Goal: Transaction & Acquisition: Obtain resource

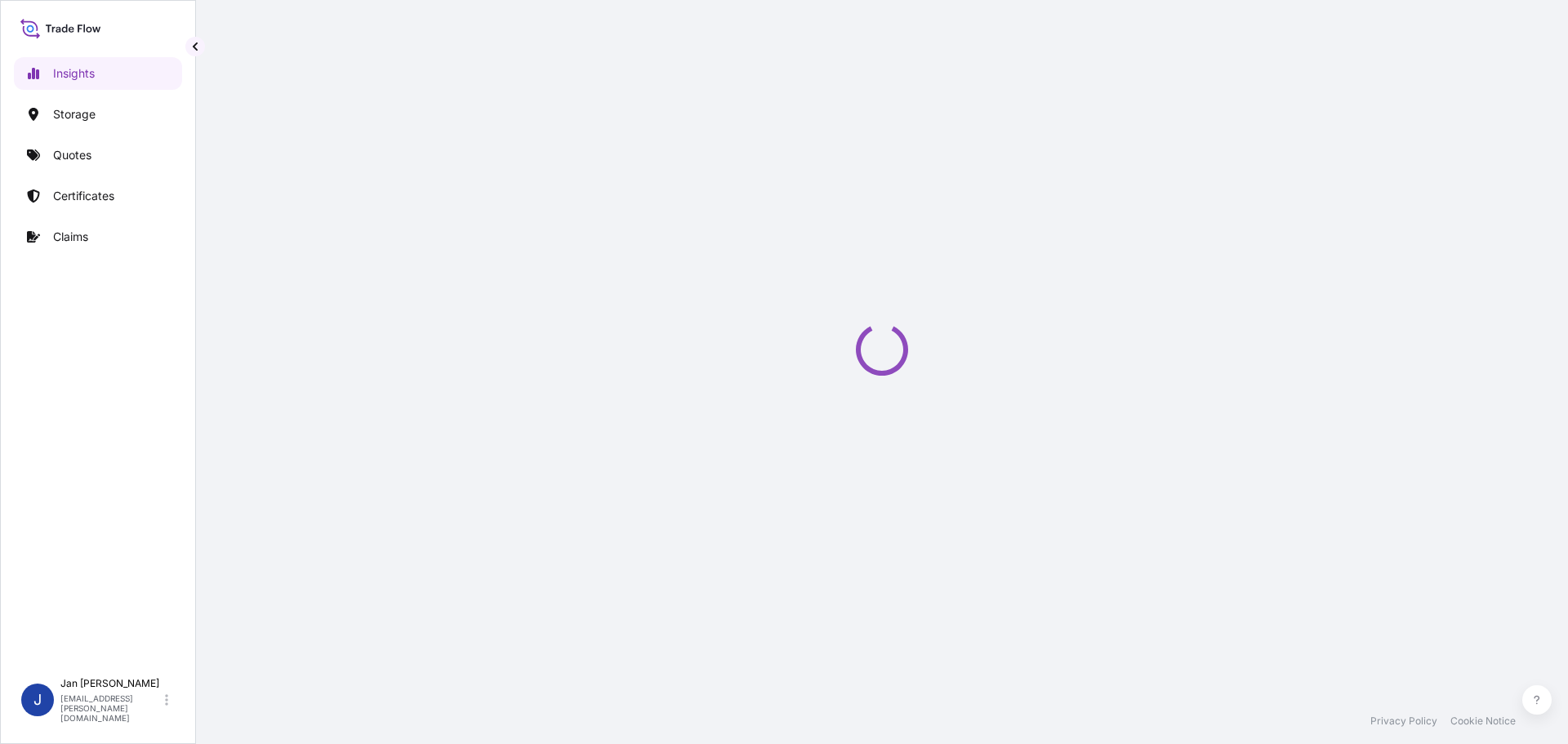
select select "2025"
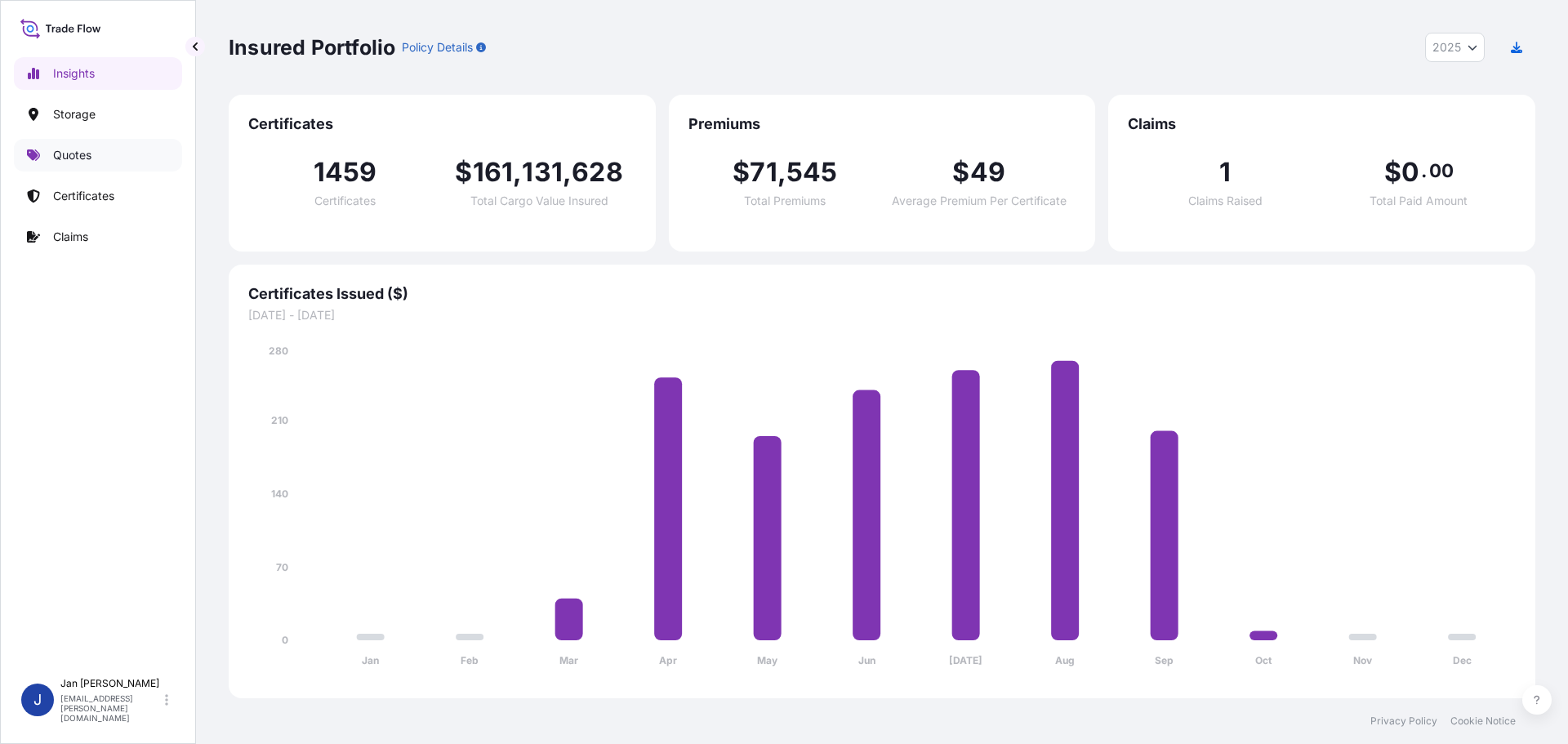
click at [91, 149] on p "Quotes" at bounding box center [73, 155] width 38 height 17
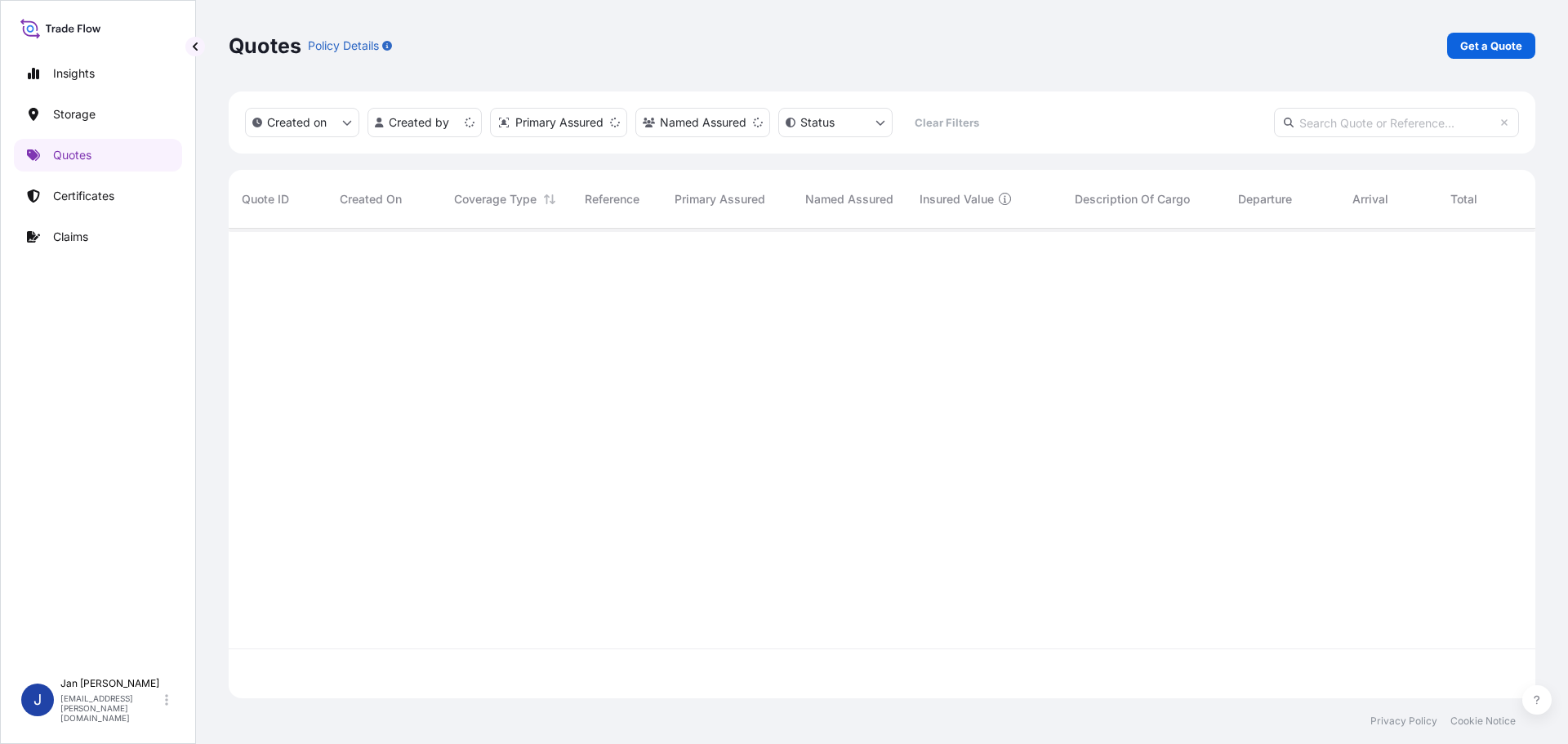
scroll to position [466, 1295]
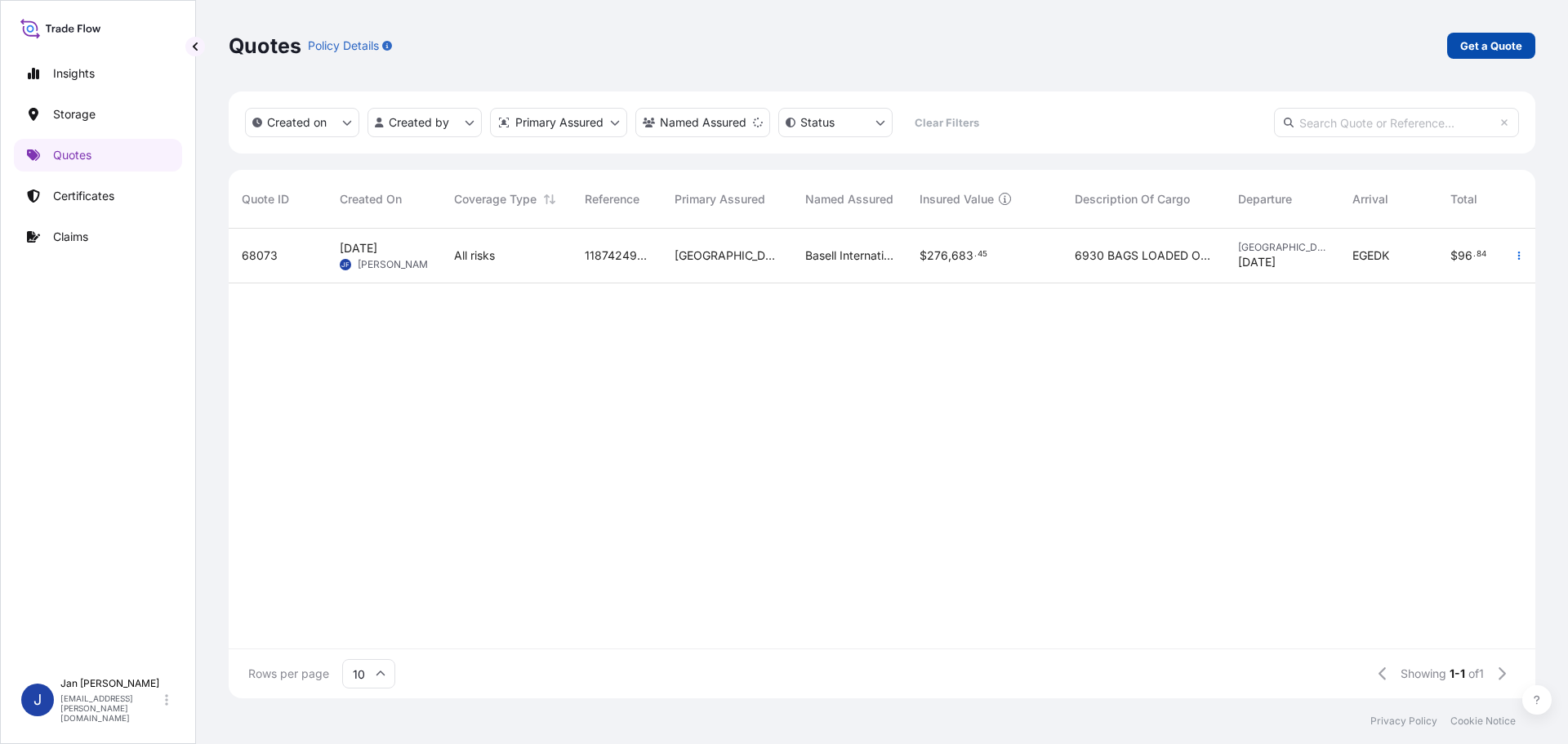
click at [1500, 38] on link "Get a Quote" at bounding box center [1492, 45] width 88 height 26
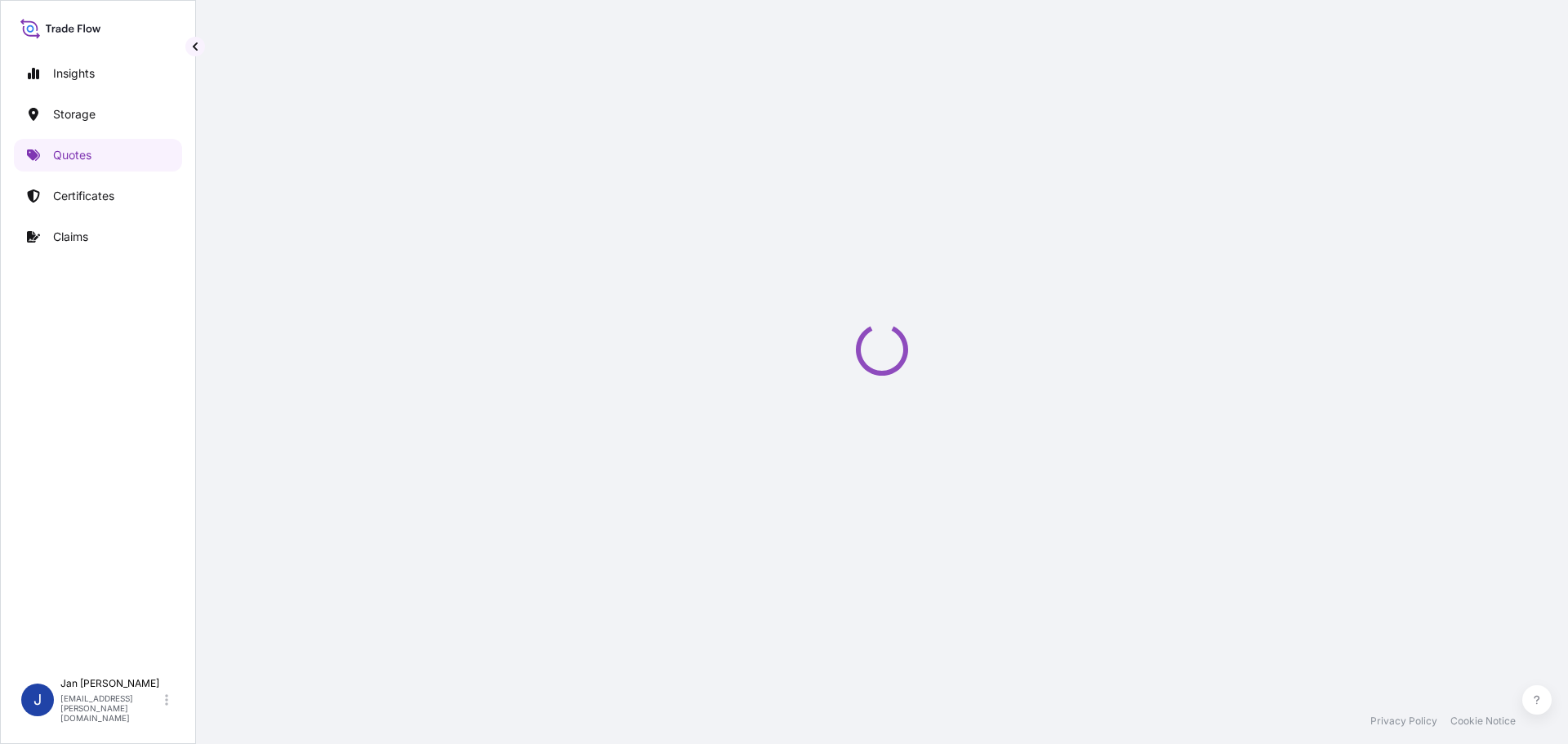
select select "Water"
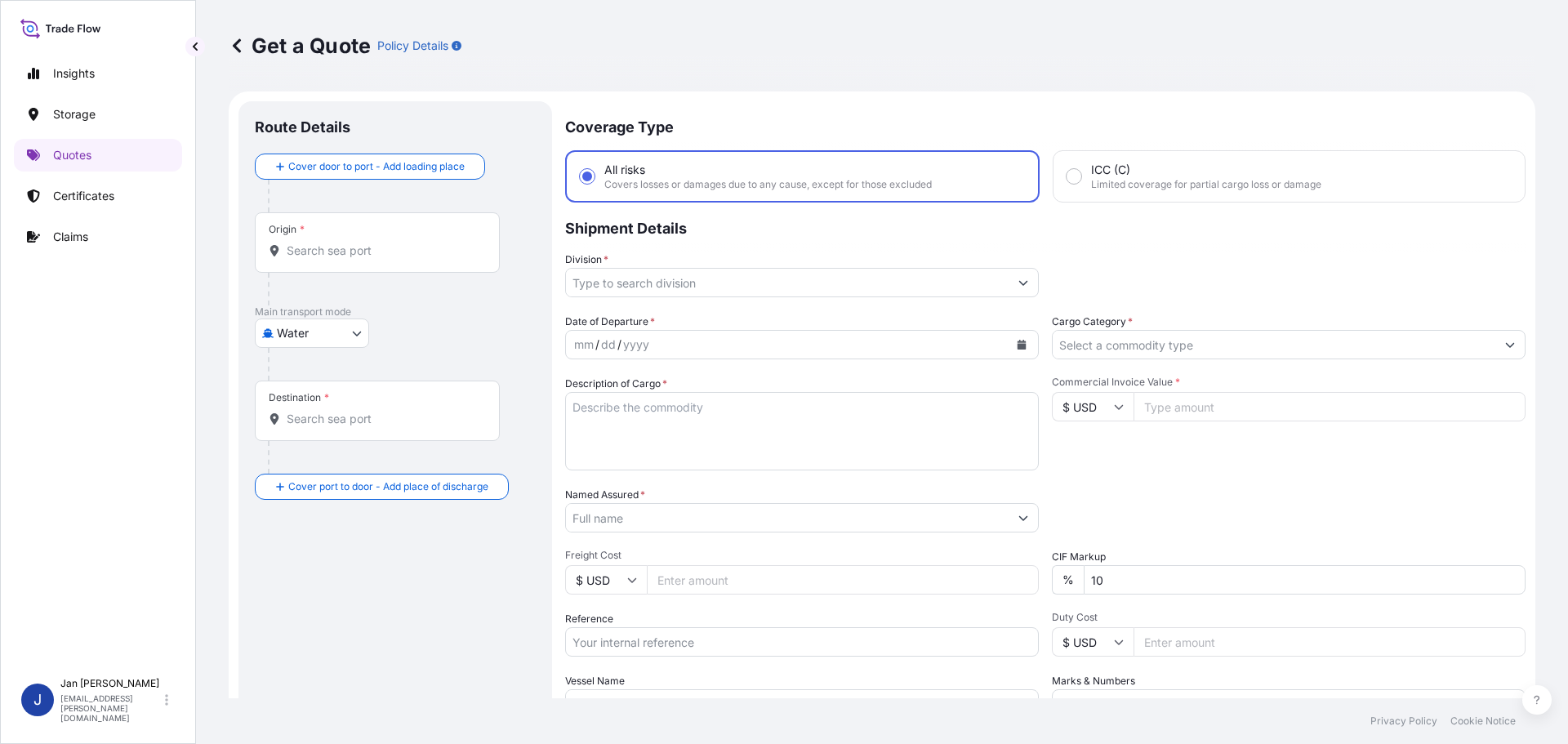
scroll to position [26, 0]
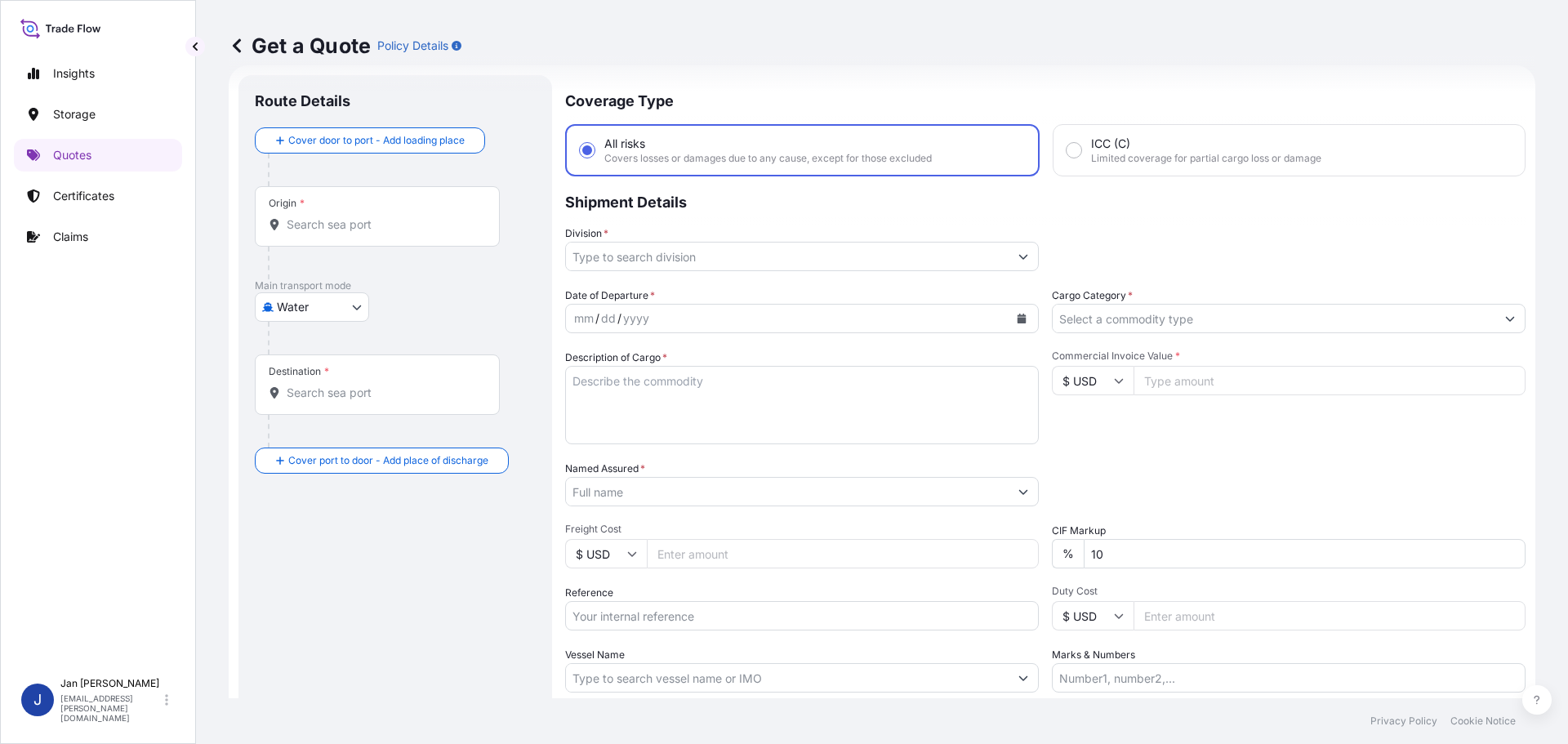
click at [772, 607] on input "Reference" at bounding box center [802, 615] width 474 height 29
paste input "1187443791"
type input "1187443791 /"
click at [862, 505] on div at bounding box center [802, 491] width 474 height 29
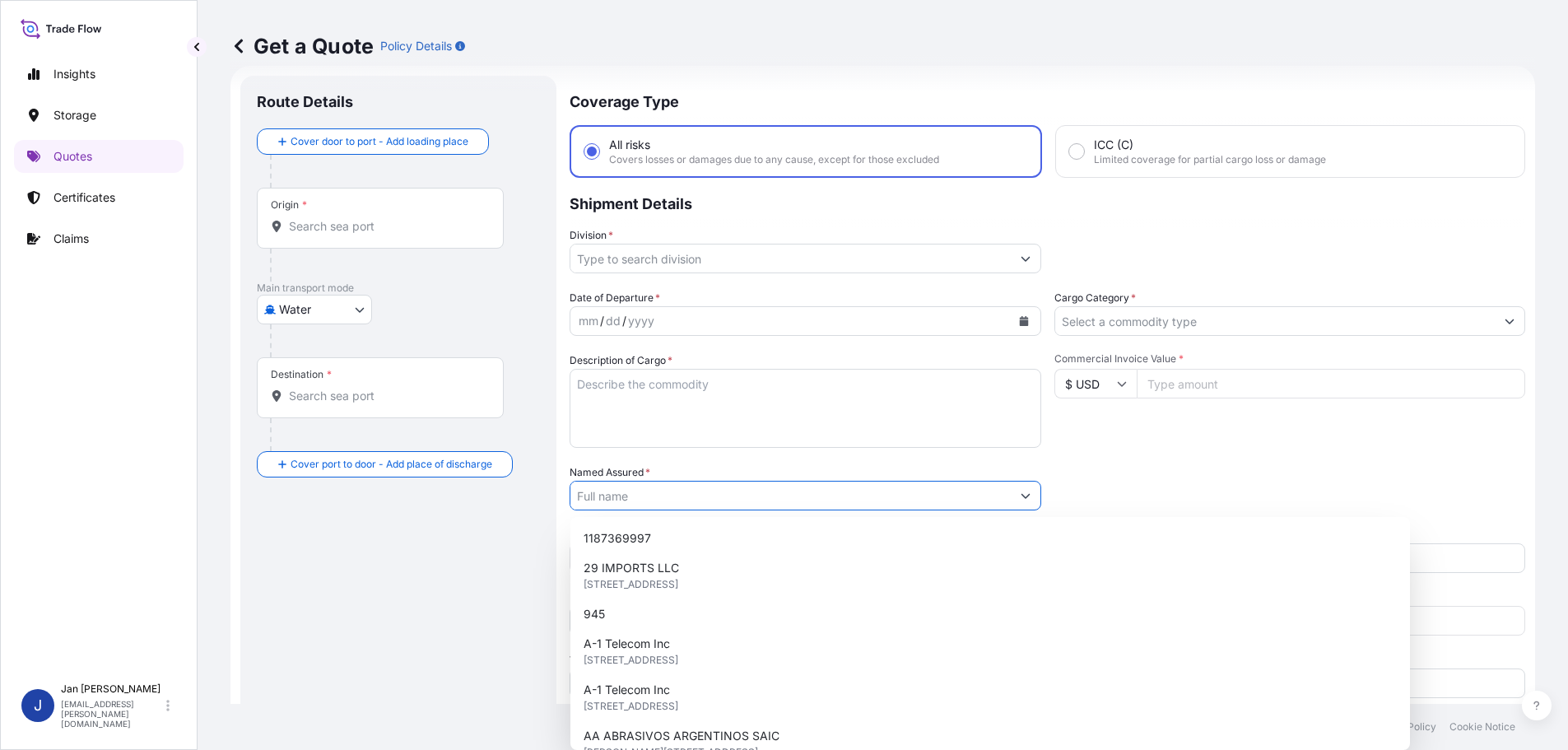
click at [853, 489] on input "Named Assured *" at bounding box center [790, 495] width 441 height 29
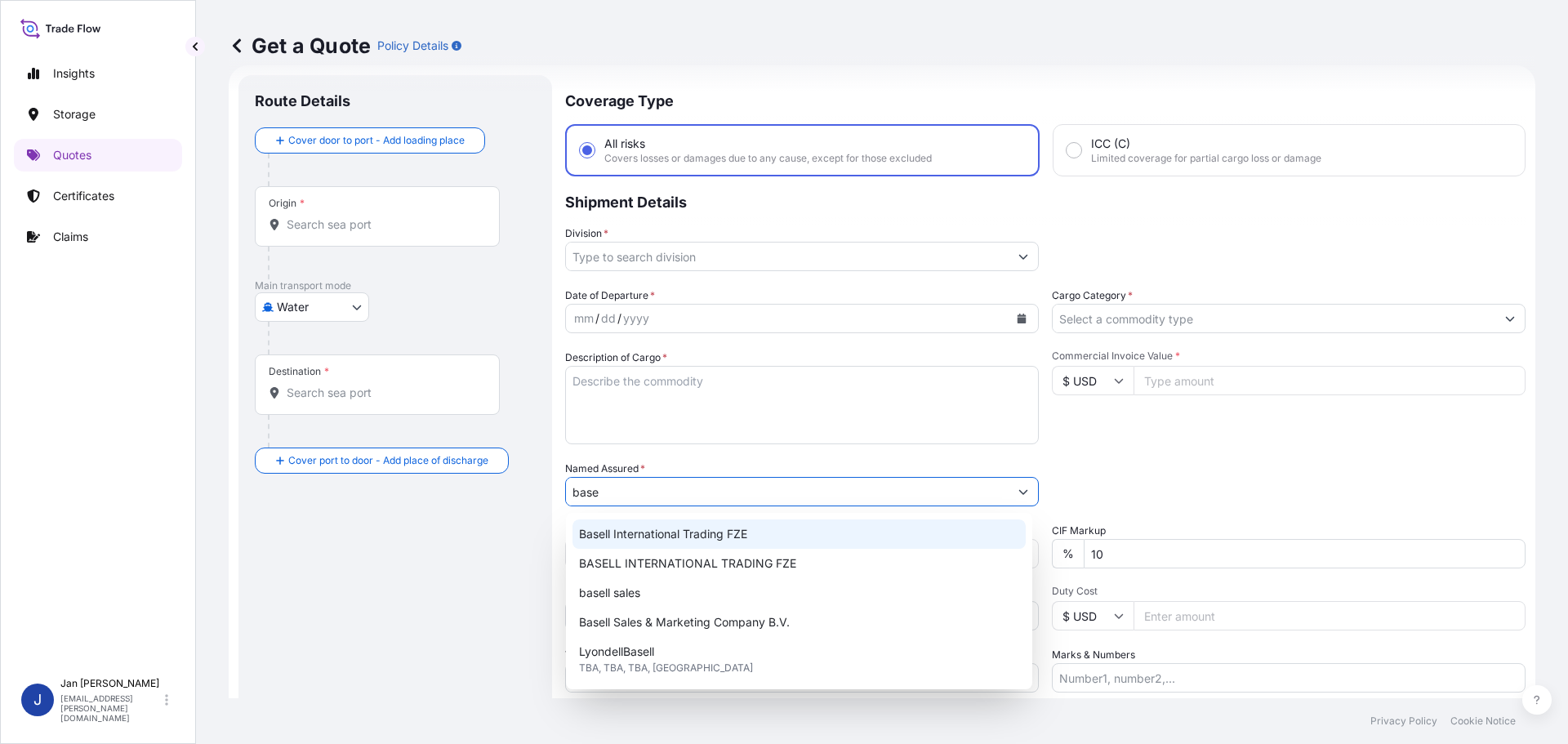
click at [628, 538] on span "Basell International Trading FZE" at bounding box center [663, 534] width 169 height 17
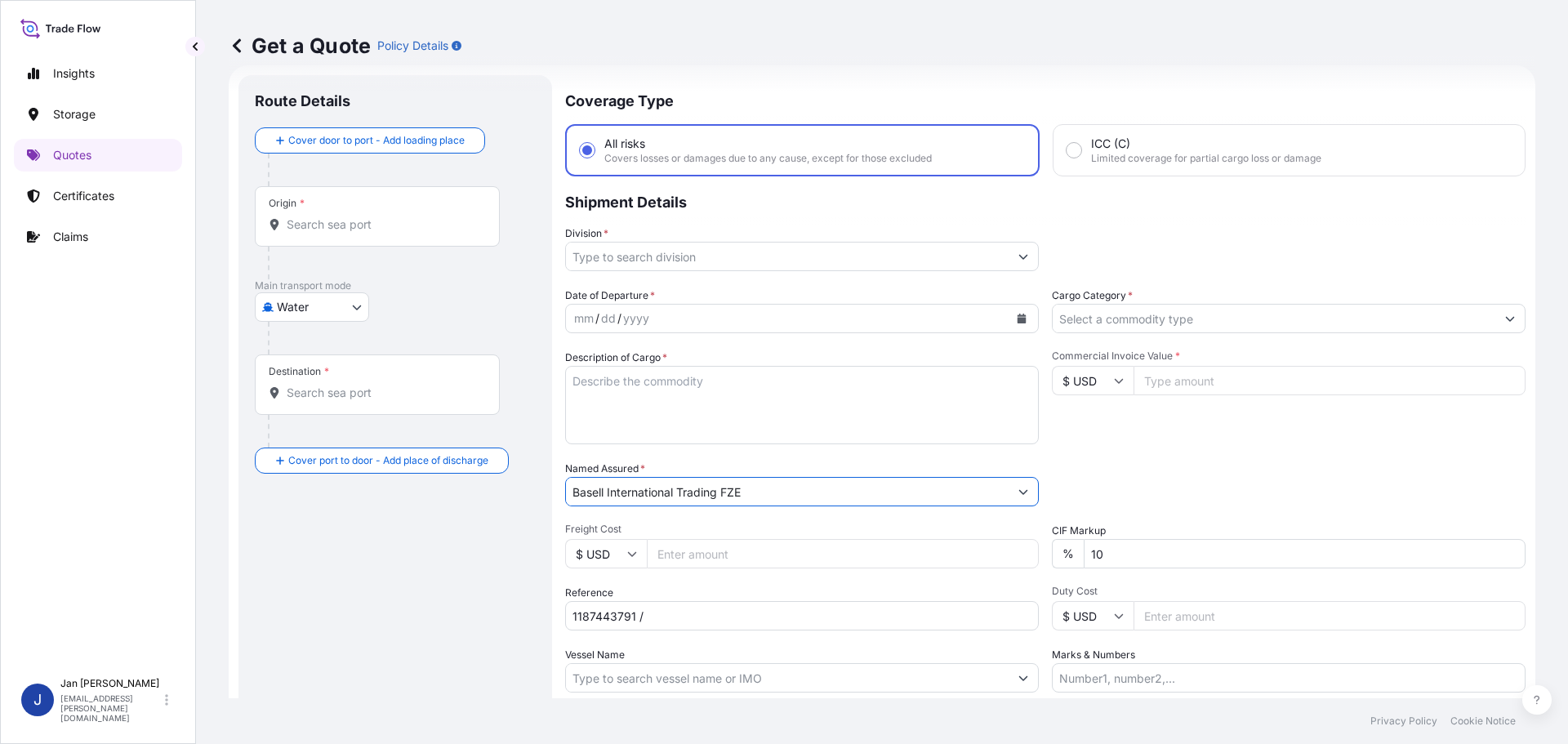
type input "Basell International Trading FZE"
click at [1141, 495] on div "Packing Category Type to search a container mode Please select a primary mode o…" at bounding box center [1289, 483] width 474 height 46
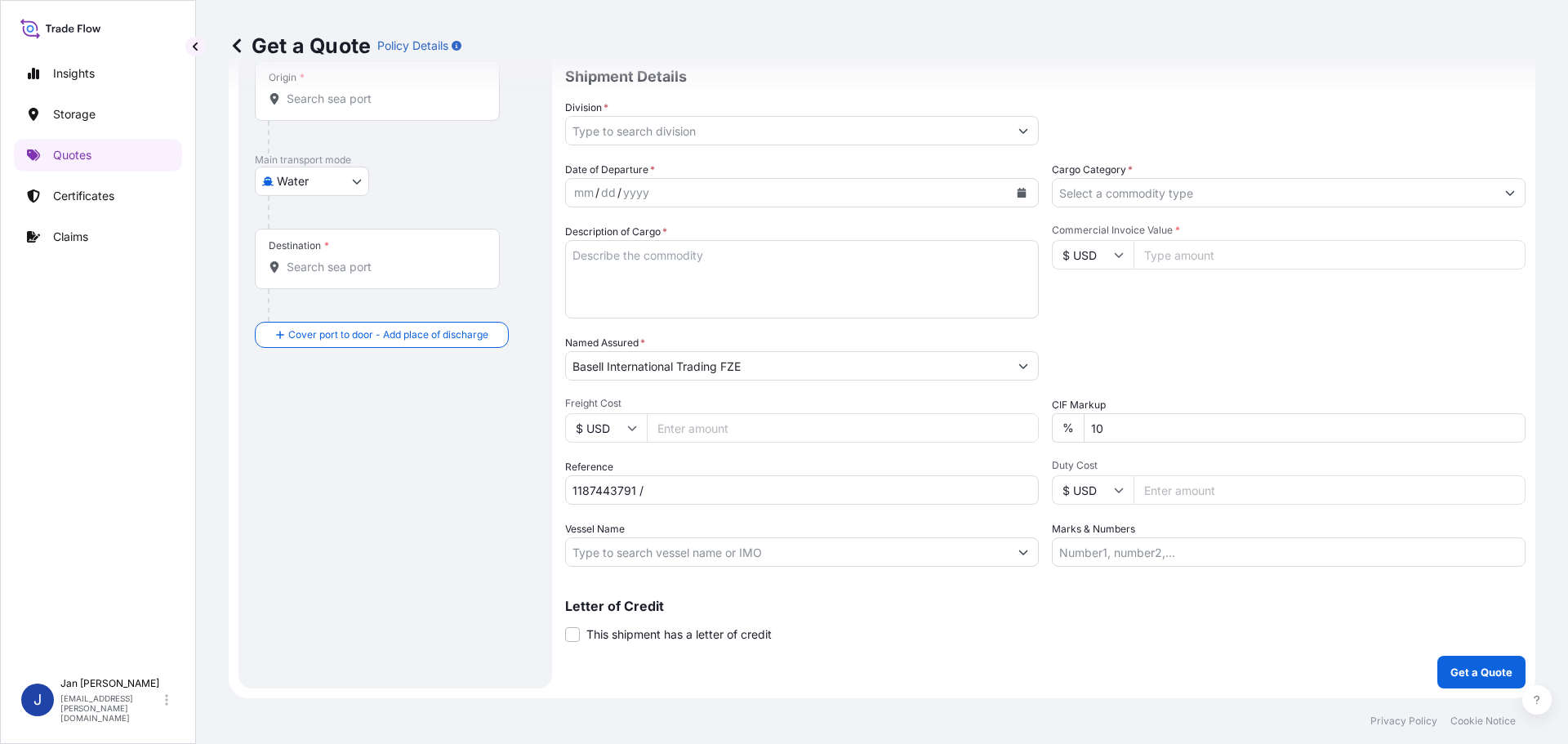
click at [727, 545] on input "Vessel Name" at bounding box center [787, 551] width 443 height 29
paste input "CMA [MEDICAL_DATA] IGUACU"
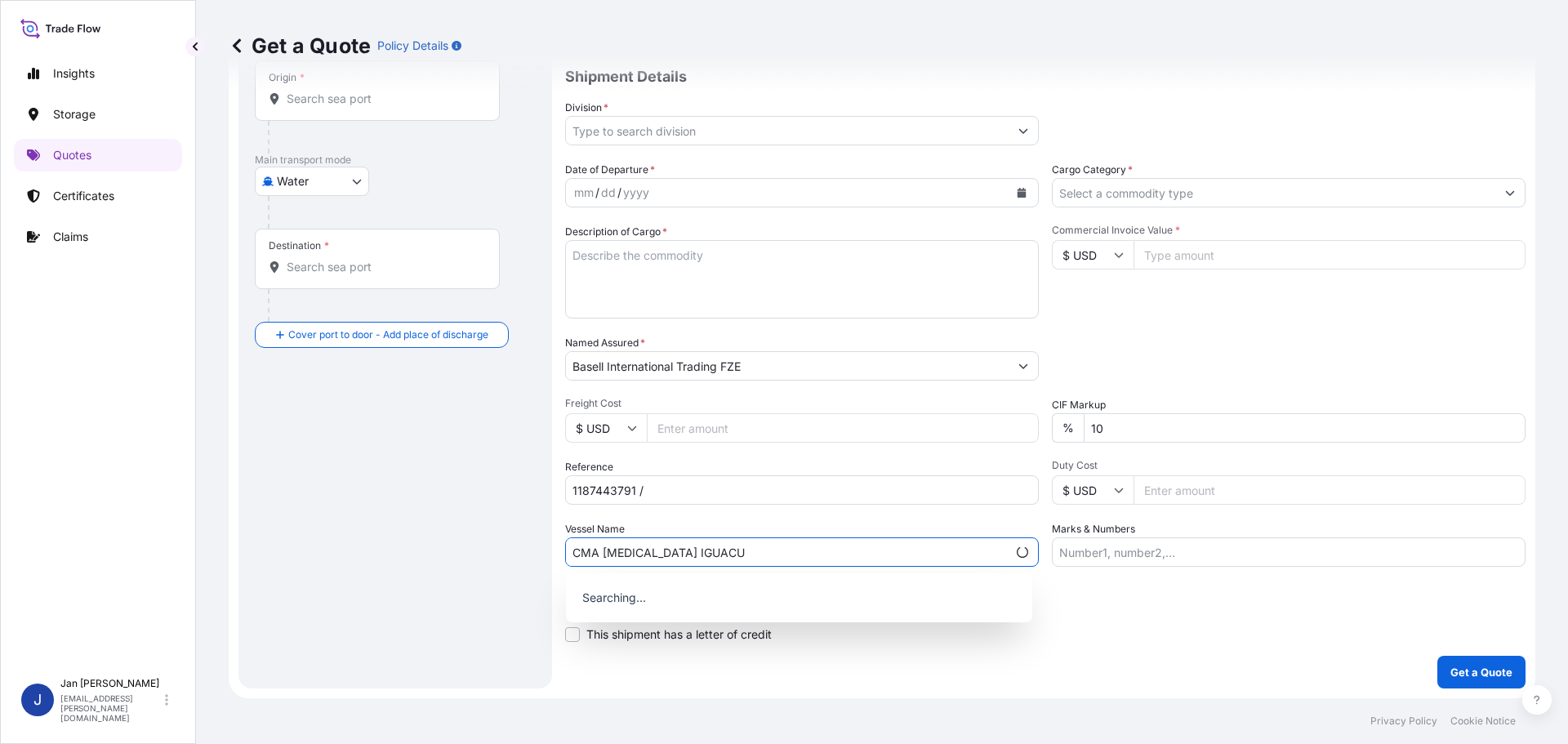
type input "CMA [MEDICAL_DATA] IGUACU"
click at [1223, 348] on div "Packing Category Type to search a container mode Please select a primary mode o…" at bounding box center [1289, 357] width 474 height 46
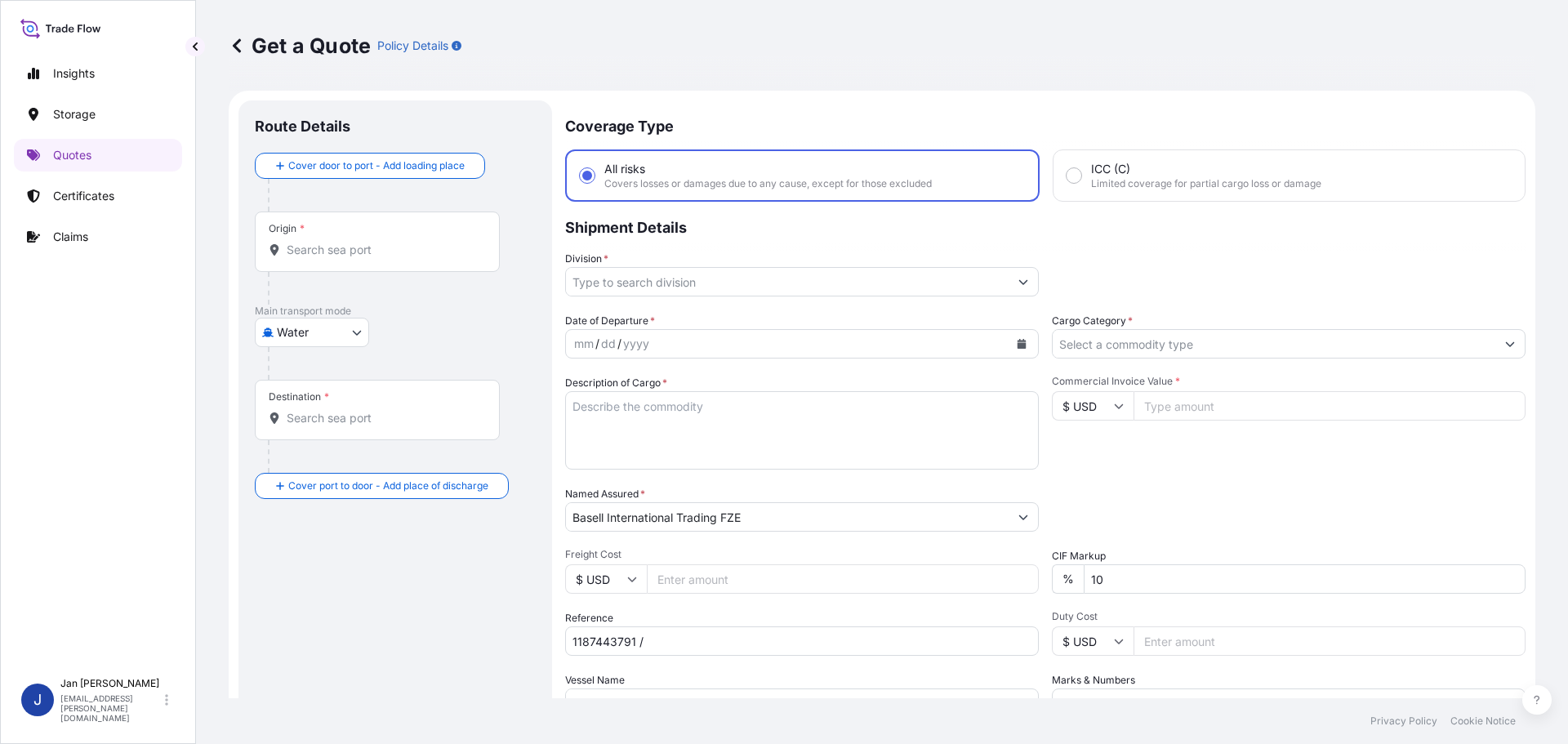
scroll to position [0, 0]
click at [403, 239] on div "Origin *" at bounding box center [377, 243] width 245 height 60
click at [403, 243] on input "Origin *" at bounding box center [383, 251] width 193 height 17
paste input "FOS SUR MER"
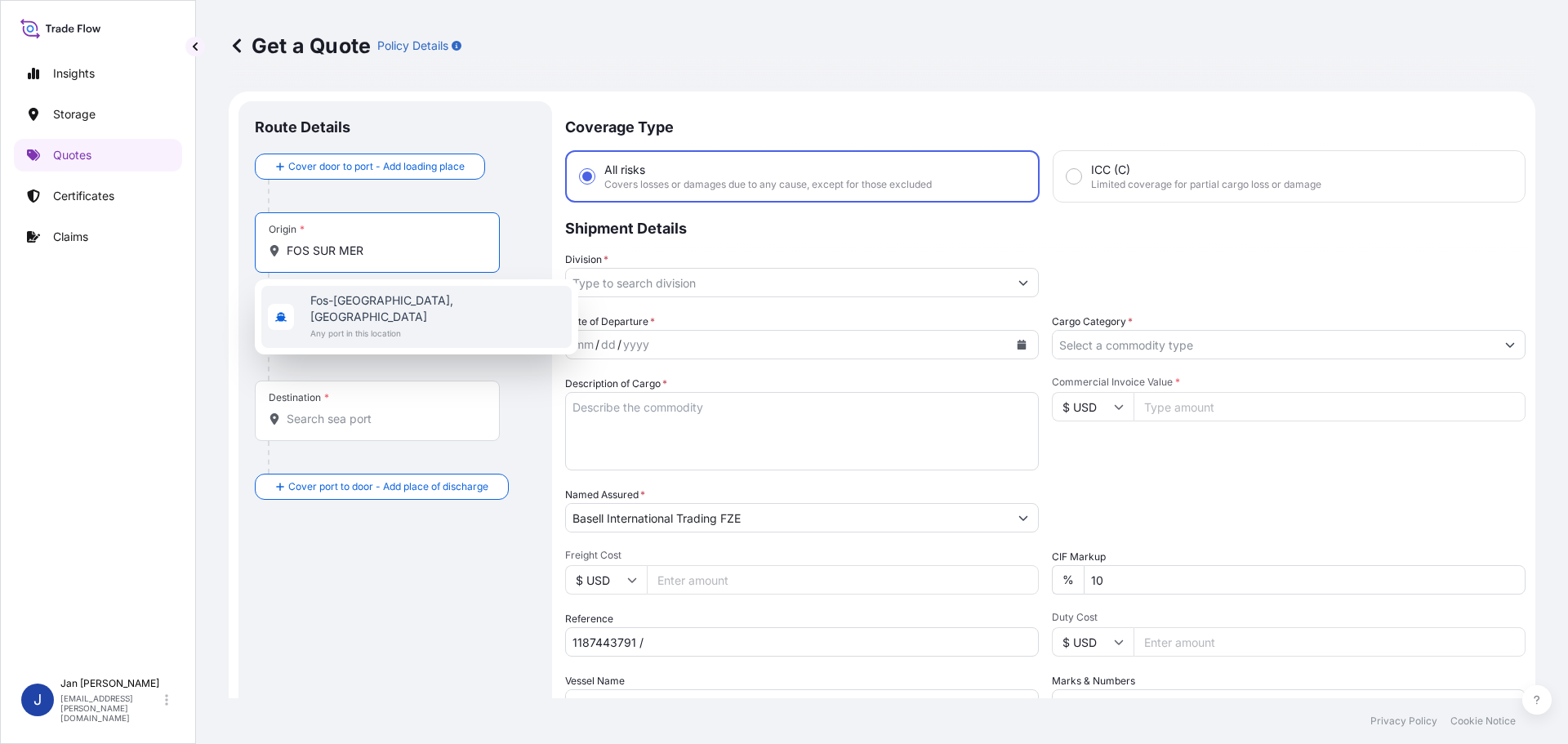
click at [379, 293] on span "Fos-[GEOGRAPHIC_DATA], [GEOGRAPHIC_DATA]" at bounding box center [437, 308] width 255 height 33
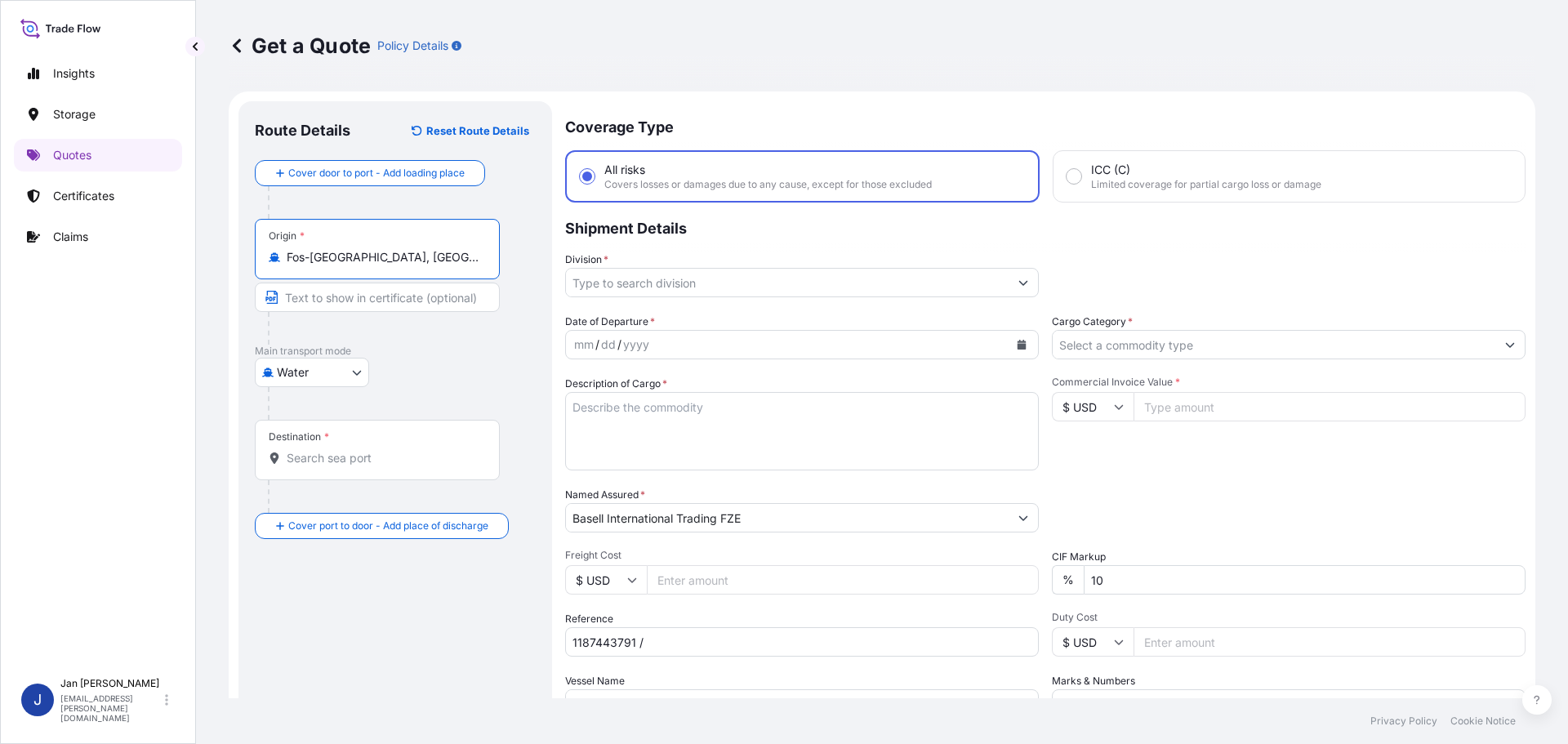
type input "Fos-[GEOGRAPHIC_DATA], [GEOGRAPHIC_DATA]"
click at [315, 460] on input "Destination *" at bounding box center [383, 458] width 193 height 17
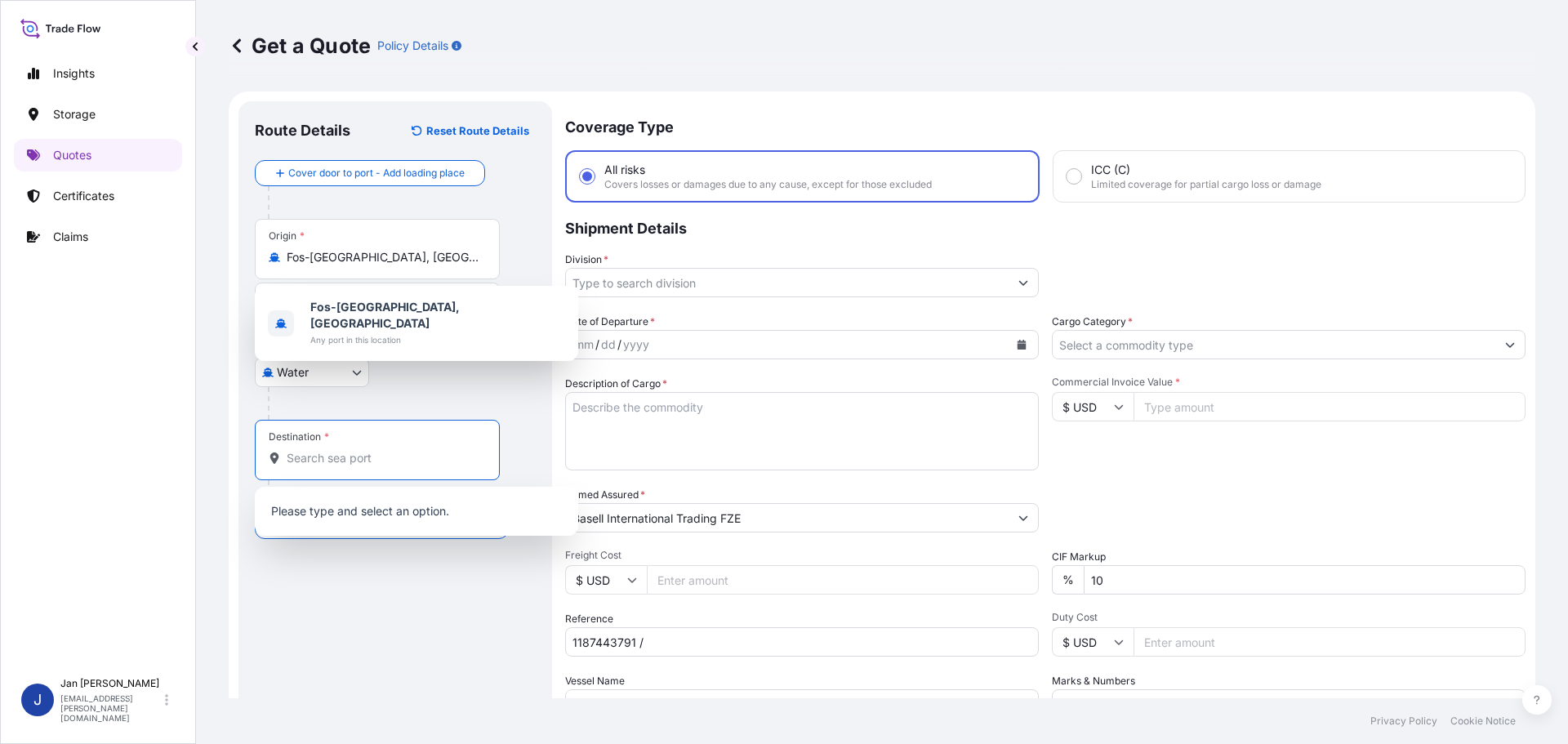
paste input "IZMIR, [GEOGRAPHIC_DATA]"
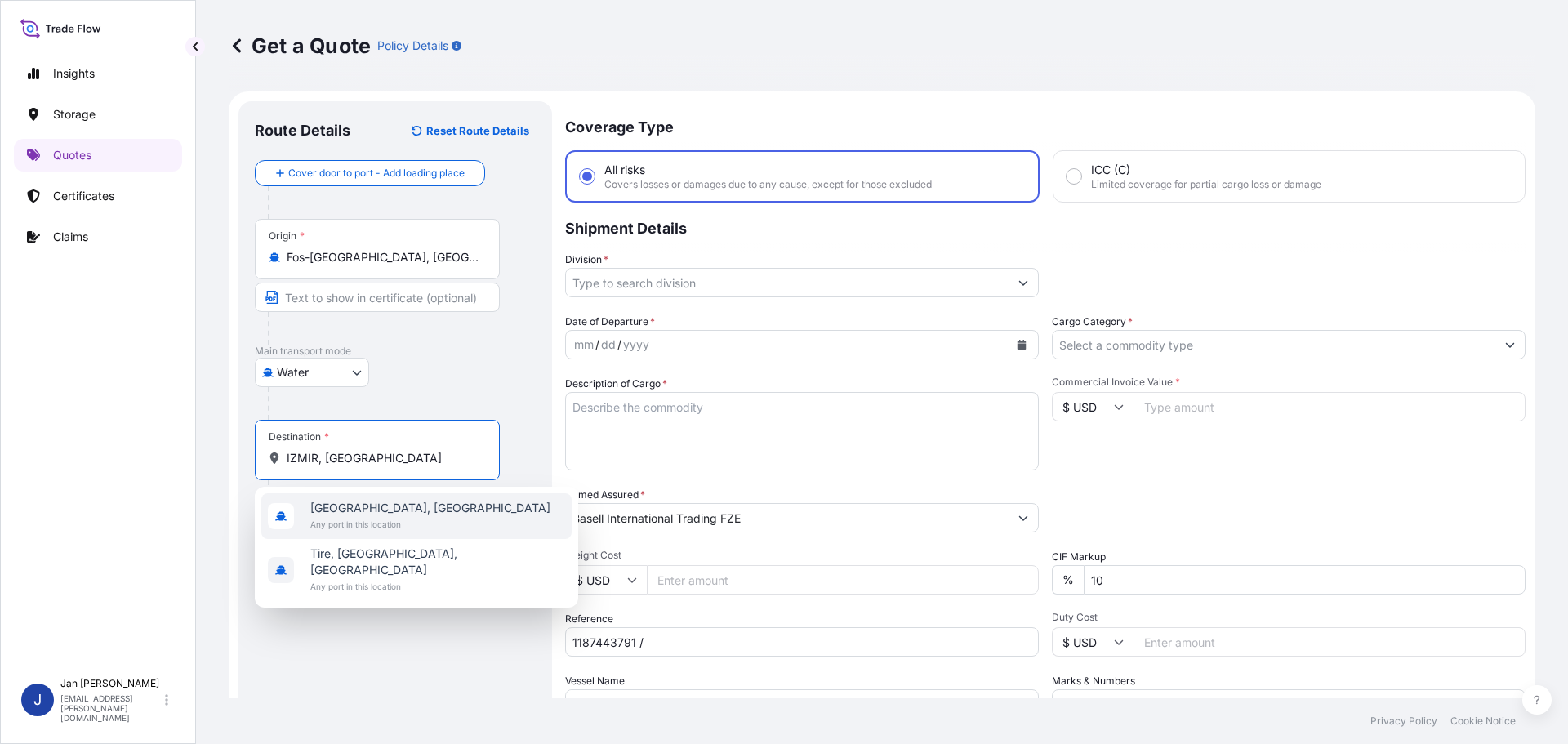
click at [334, 505] on span "[GEOGRAPHIC_DATA], [GEOGRAPHIC_DATA]" at bounding box center [431, 508] width 240 height 17
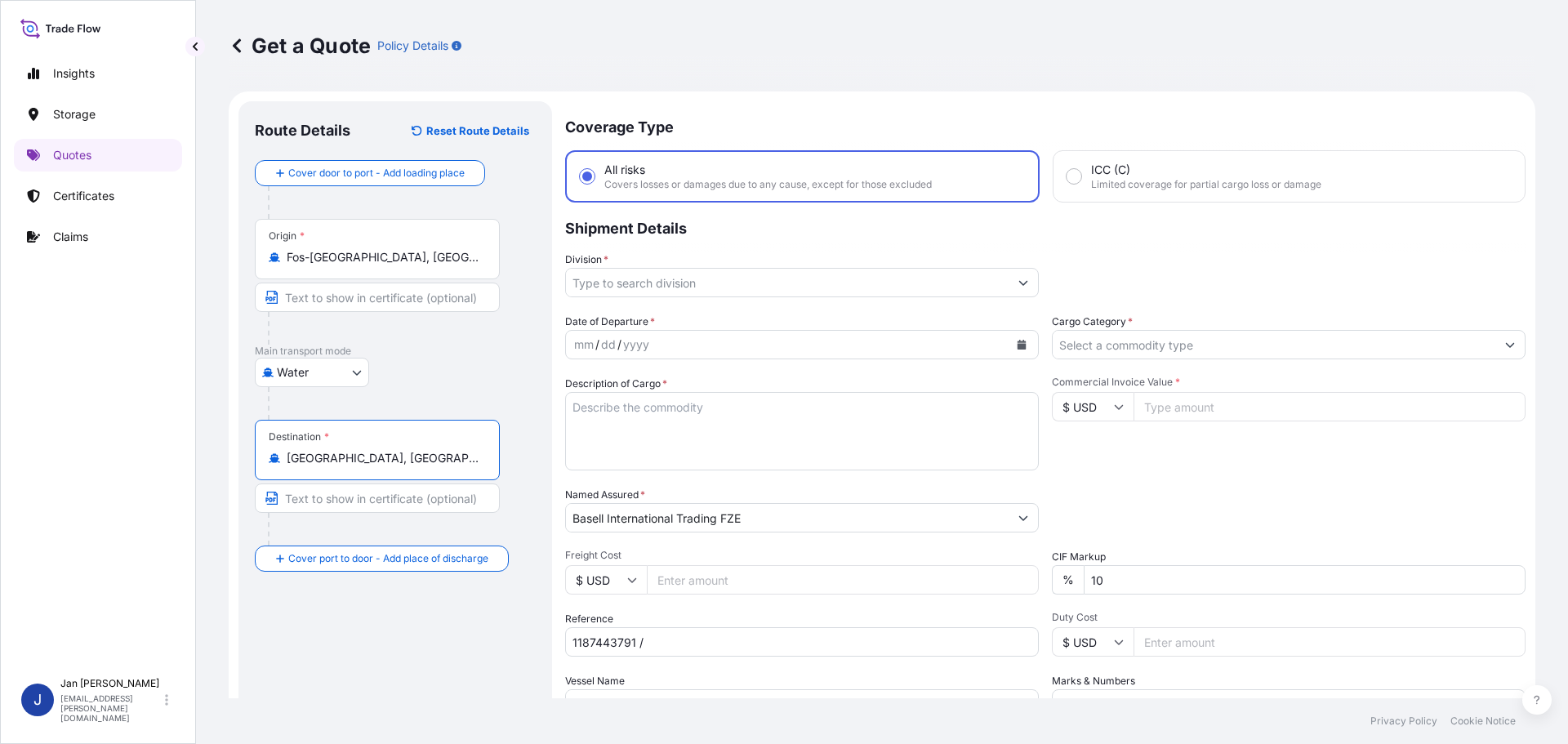
type input "[GEOGRAPHIC_DATA], [GEOGRAPHIC_DATA]"
click at [461, 379] on div "Water Air Water Inland" at bounding box center [395, 372] width 281 height 29
click at [833, 285] on input "Division *" at bounding box center [787, 282] width 443 height 29
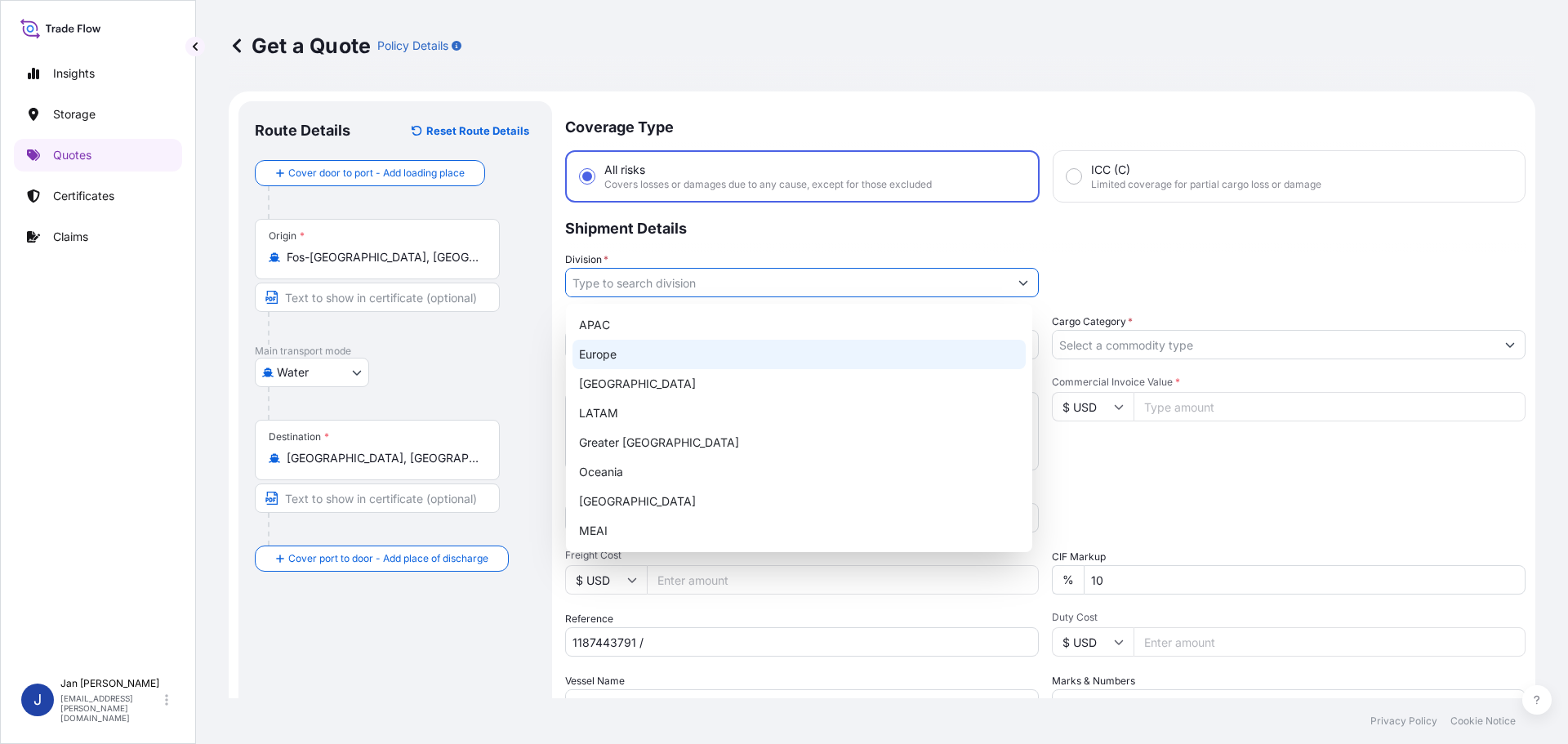
click at [693, 354] on div "Europe" at bounding box center [799, 354] width 453 height 29
type input "Europe"
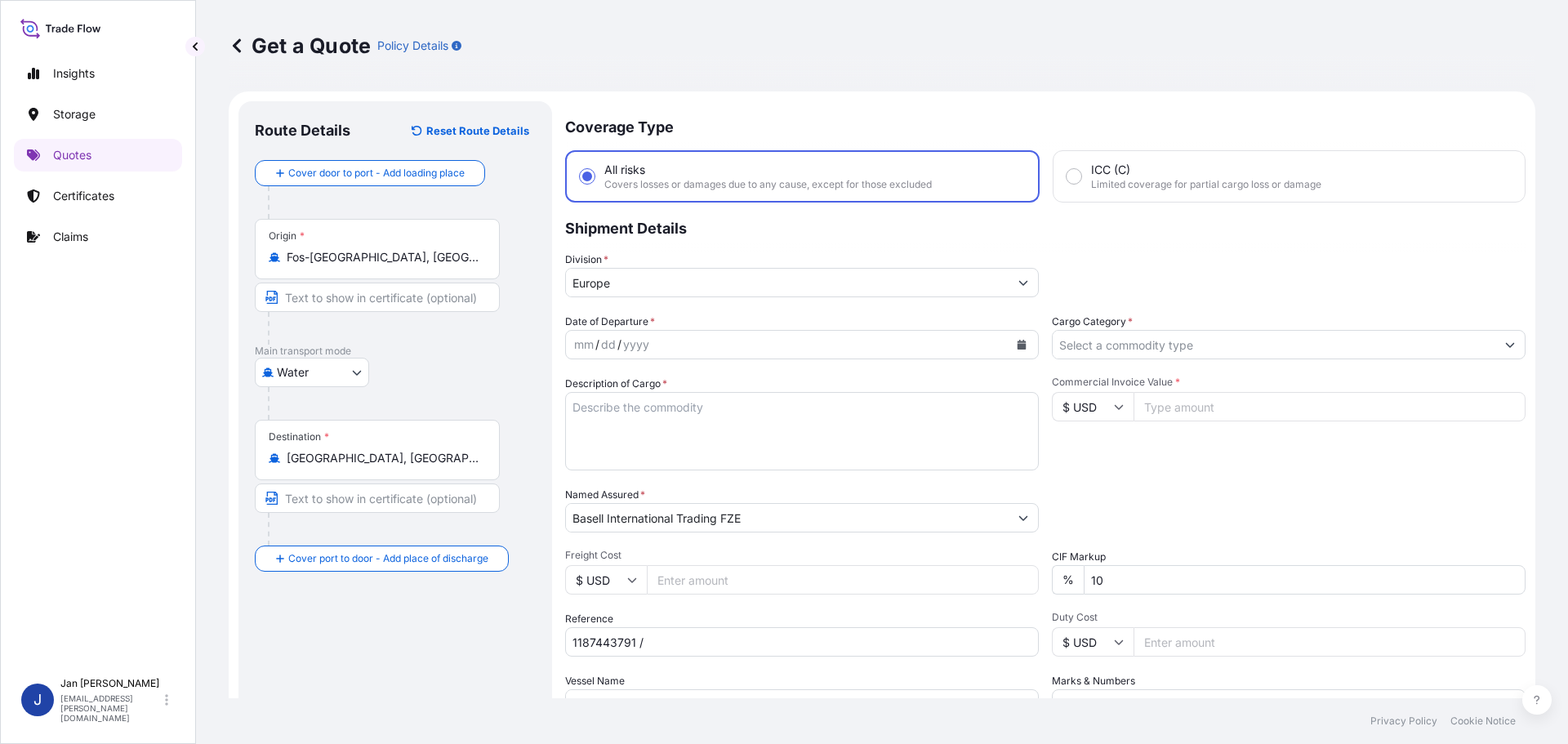
drag, startPoint x: 1105, startPoint y: 329, endPoint x: 1104, endPoint y: 340, distance: 11.0
click at [1105, 329] on div "Cargo Category *" at bounding box center [1289, 336] width 474 height 46
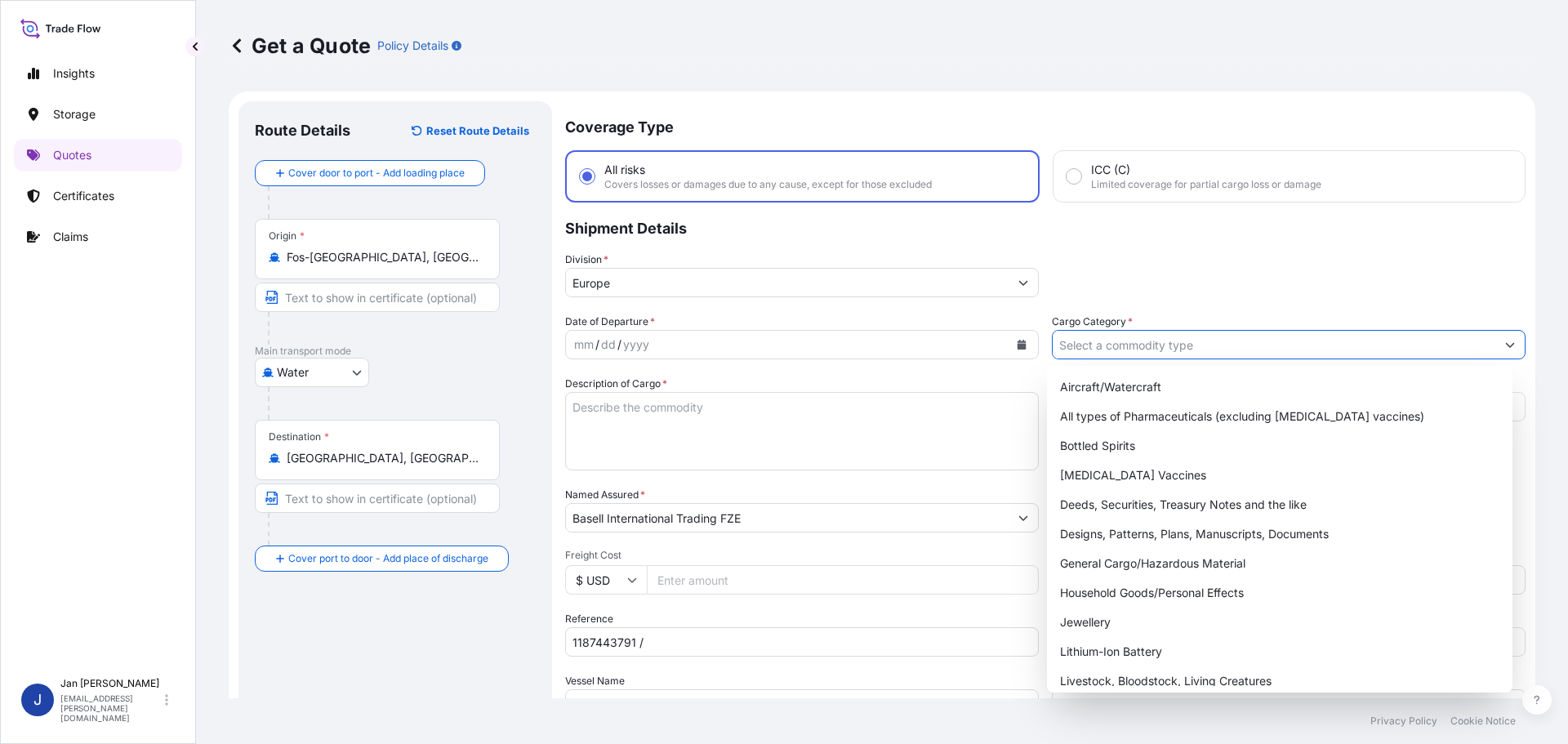
click at [1104, 341] on input "Cargo Category *" at bounding box center [1274, 344] width 443 height 29
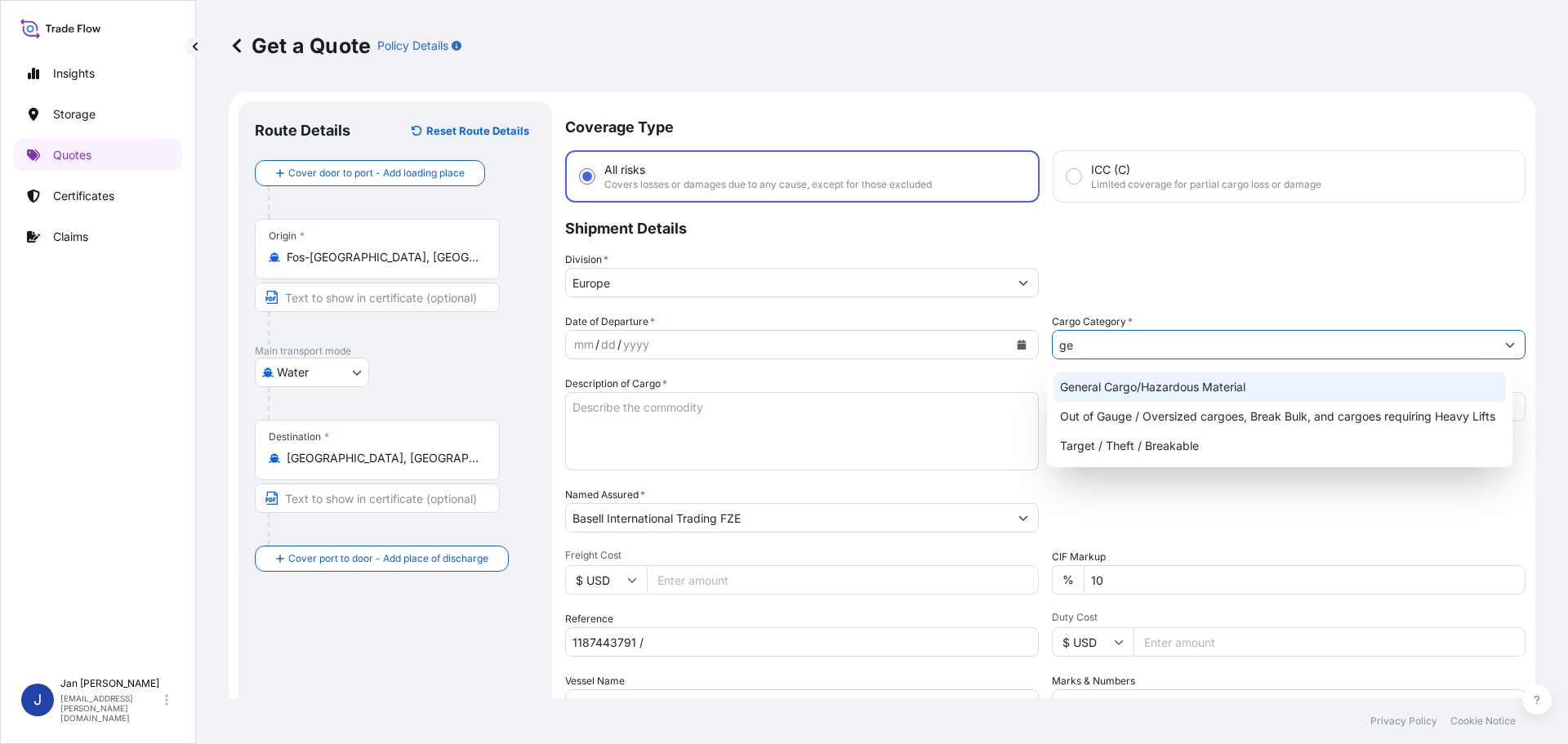
click at [1107, 385] on div "General Cargo/Hazardous Material" at bounding box center [1280, 386] width 453 height 29
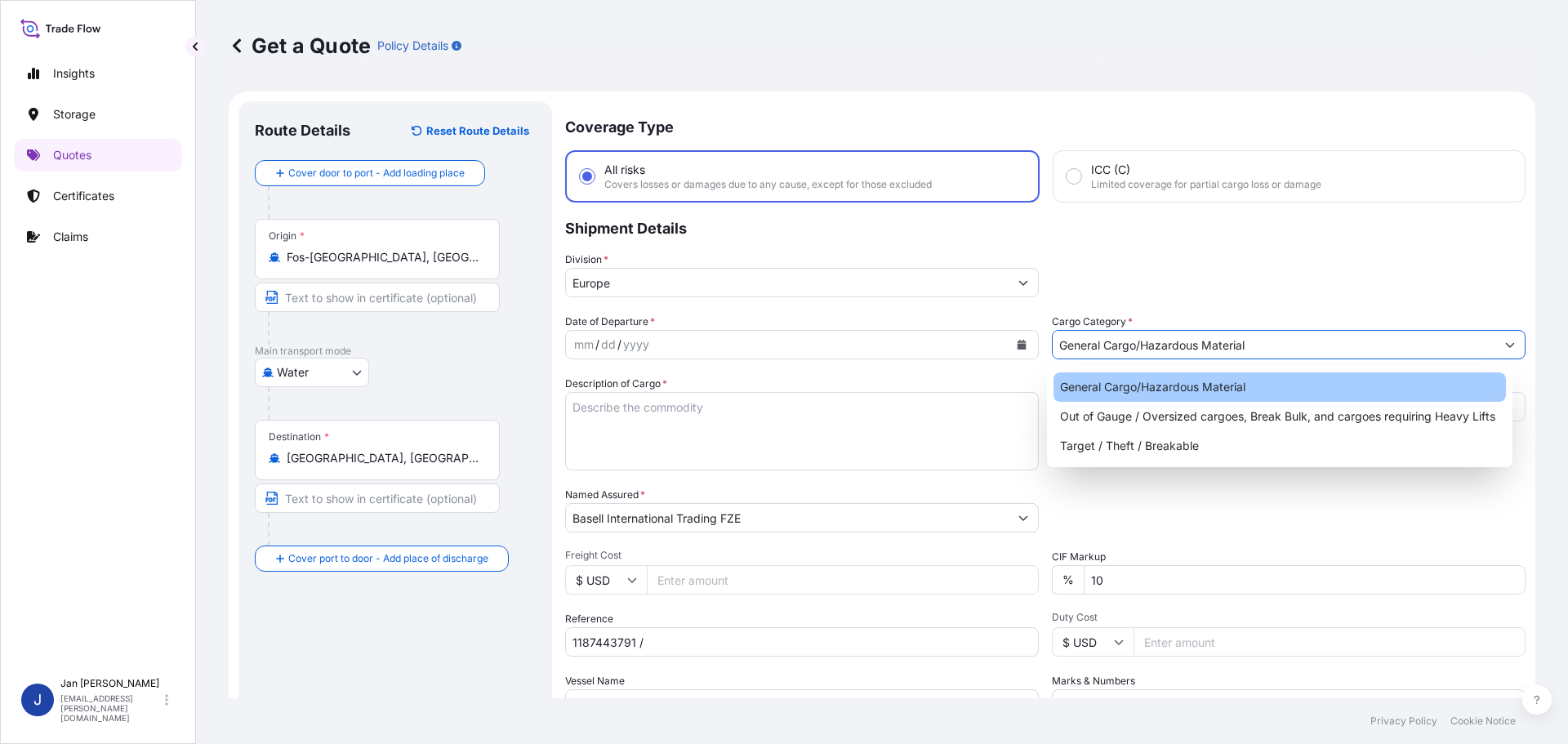
type input "General Cargo/Hazardous Material"
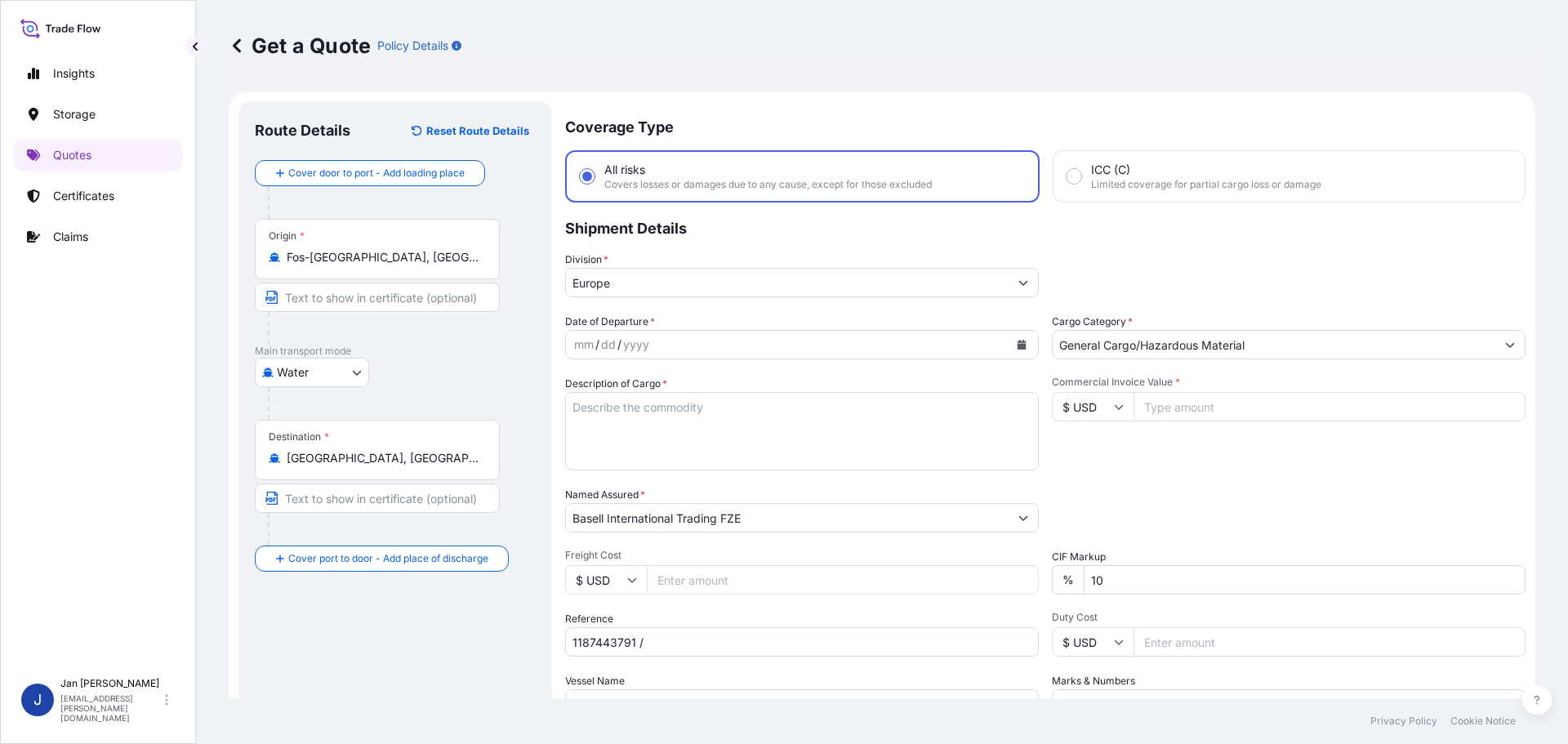
click at [1127, 294] on div "Division * [GEOGRAPHIC_DATA]" at bounding box center [1045, 274] width 960 height 46
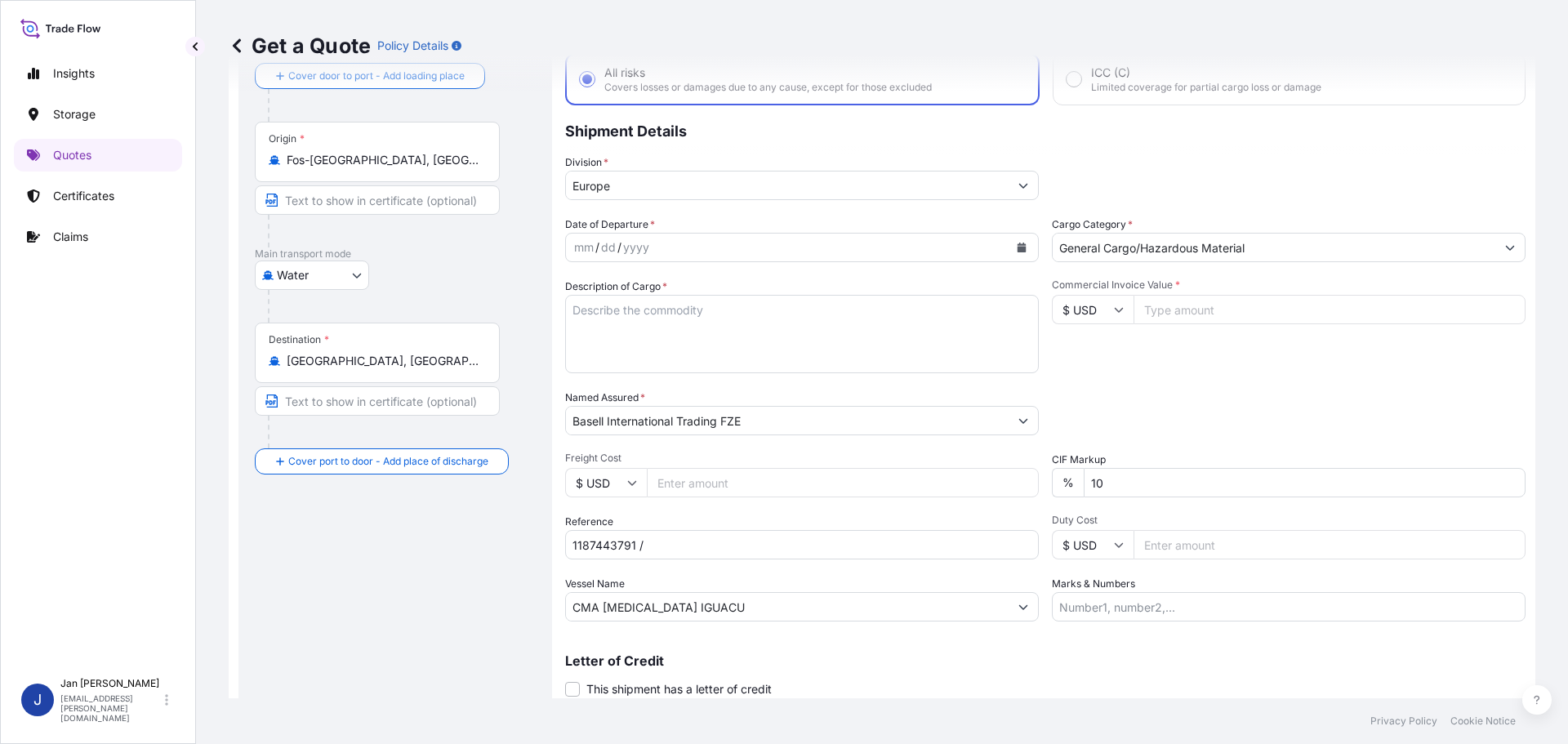
scroll to position [136, 0]
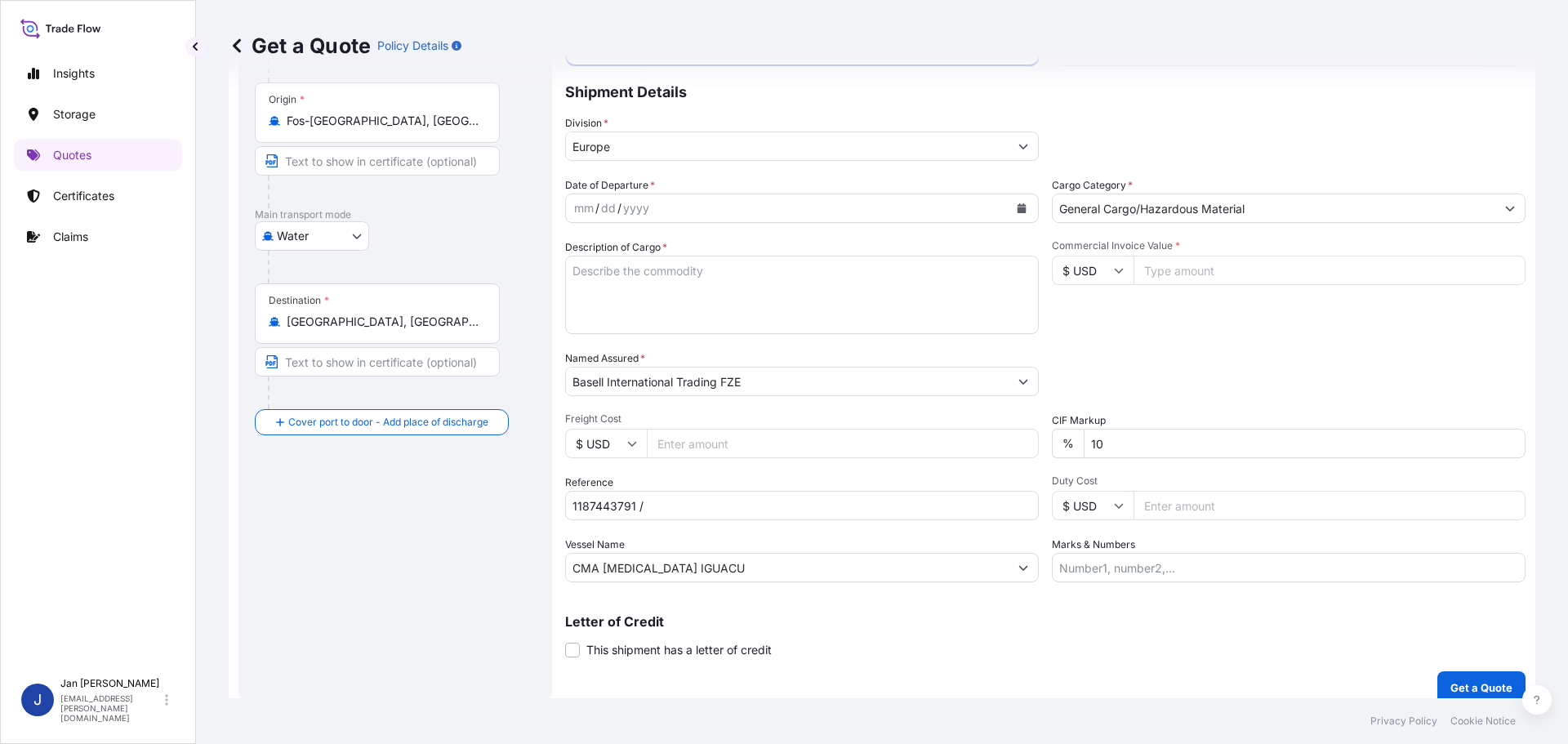
click at [1032, 275] on textarea "Description of Cargo *" at bounding box center [802, 294] width 474 height 78
click at [1072, 274] on input "$ USD" at bounding box center [1093, 269] width 82 height 29
click at [1066, 325] on div "€ EUR" at bounding box center [1087, 314] width 68 height 31
type input "€ EUR"
click at [1202, 277] on input "Commercial Invoice Value *" at bounding box center [1330, 269] width 392 height 29
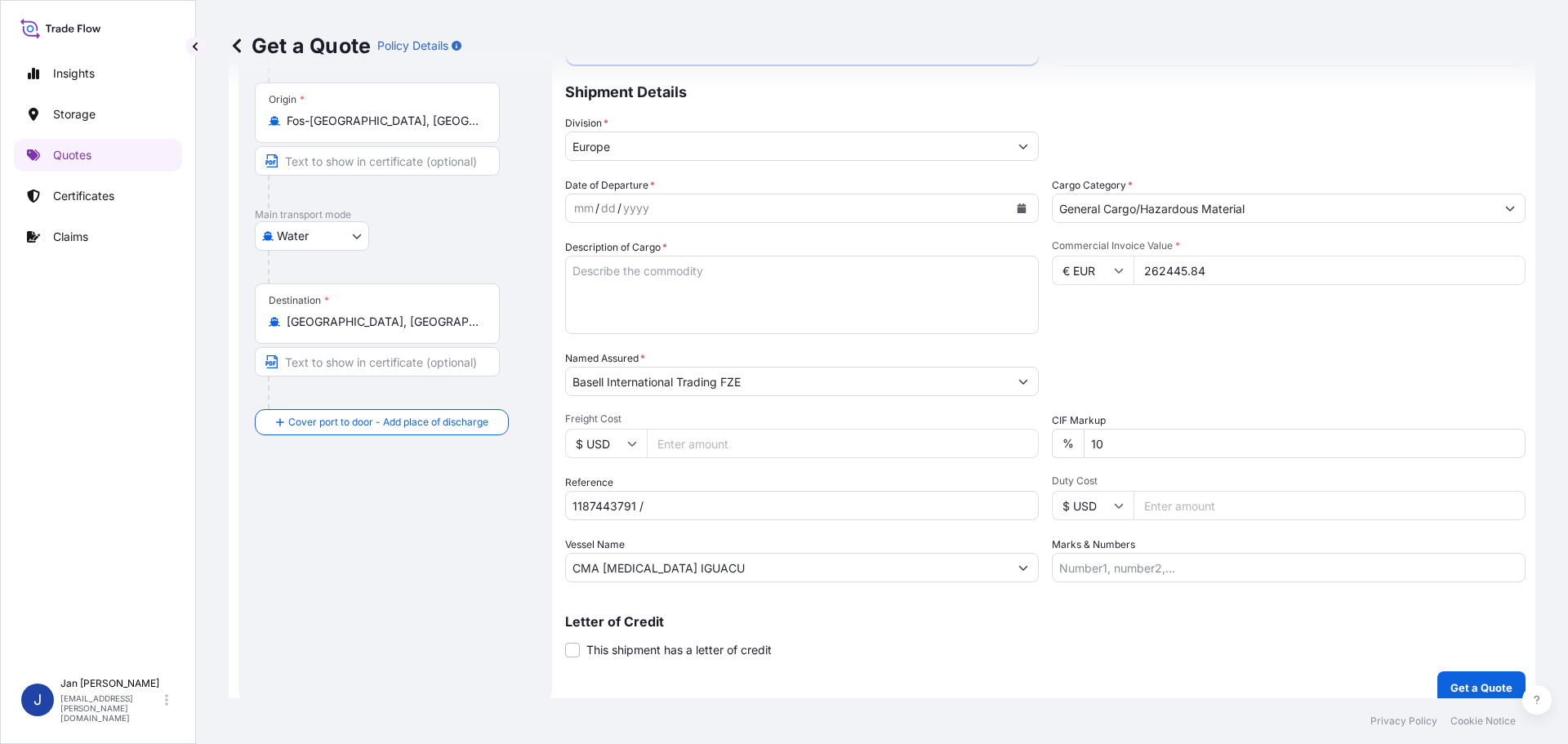
type input "262445.84"
click at [1243, 332] on div "Commercial Invoice Value * € EUR 262445.84" at bounding box center [1289, 287] width 474 height 95
click at [708, 513] on input "1187443791 /" at bounding box center [802, 505] width 474 height 29
paste input ": 5013252589 / 5013256430 / 304274830"
click at [655, 506] on input "1187443791 / : 5013252589 / 5013256430 / 304274830" at bounding box center [802, 505] width 474 height 29
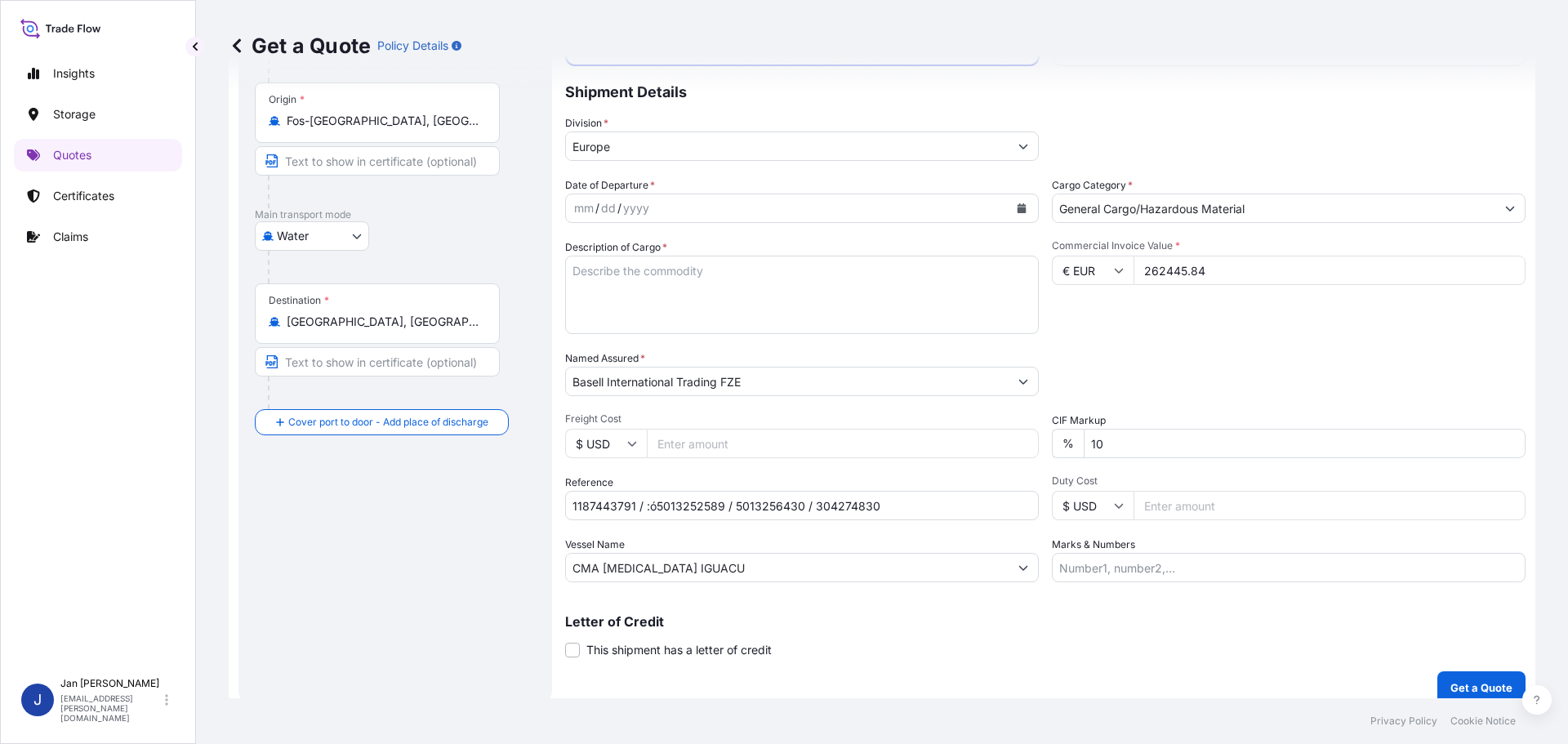
click at [723, 469] on div "Date of Departure * mm / dd / yyyy Cargo Category * General Cargo/Hazardous Mat…" at bounding box center [1045, 380] width 960 height 405
click at [653, 501] on input "1187443791 / :ó5013252589 / 5013256430 / 304274830" at bounding box center [802, 505] width 474 height 29
type input "1187443791 / 5013252589 / 5013256430 / 304274830"
click at [746, 487] on div "Reference 1187443791 / 5013252589 / 5013256430 / 304274830" at bounding box center [802, 497] width 474 height 46
drag, startPoint x: 755, startPoint y: 340, endPoint x: 740, endPoint y: 312, distance: 31.8
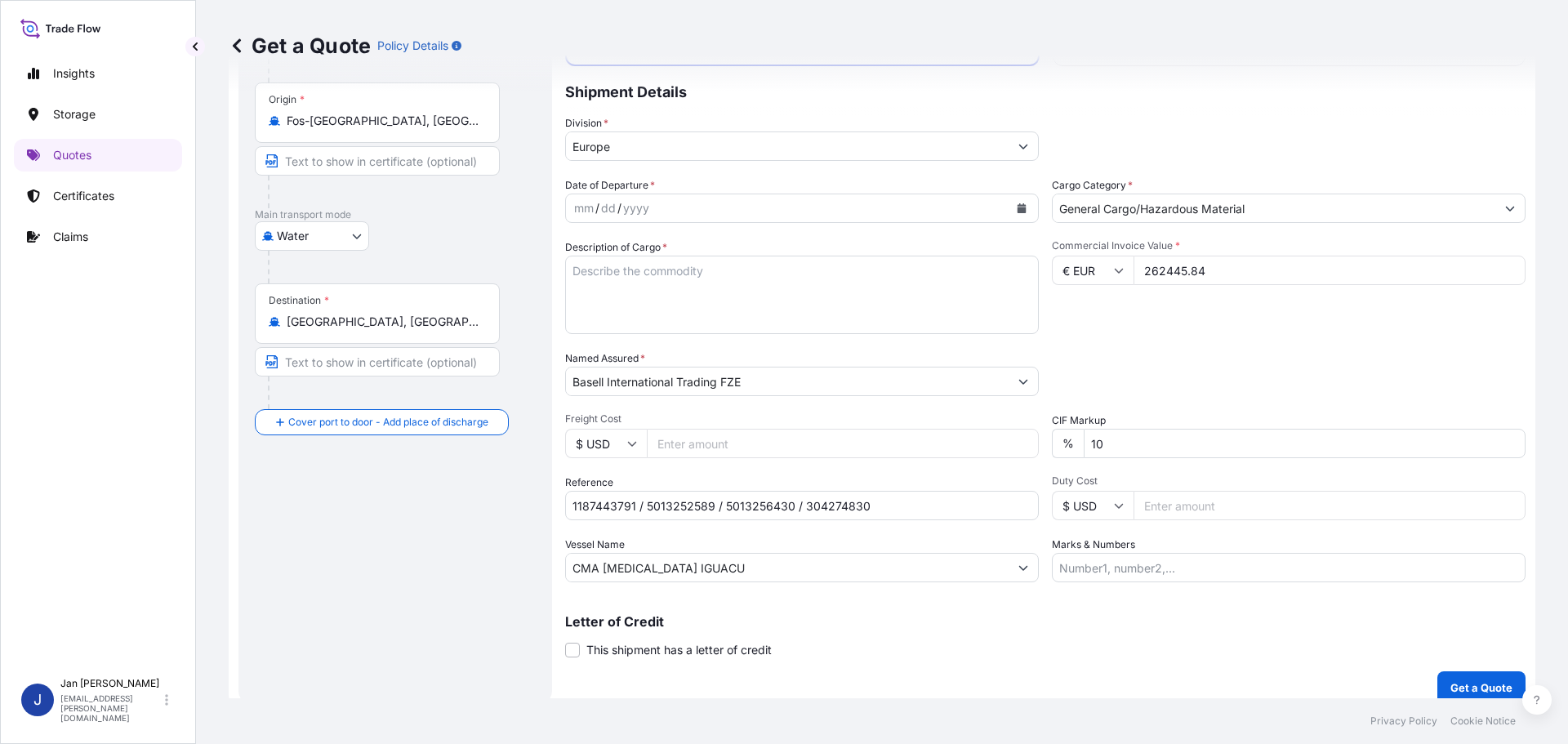
click at [755, 339] on div "Date of Departure * mm / dd / yyyy Cargo Category * General Cargo/Hazardous Mat…" at bounding box center [1045, 380] width 960 height 405
click at [726, 288] on textarea "Description of Cargo *" at bounding box center [802, 294] width 474 height 78
paste textarea "POLYETHYLENE 10890 BAGS LOADED ONTO 198 PALLETS LOADED INTO 11 40' HIGH CUBE CO…"
type textarea "POLYETHYLENE 10890 BAGS LOADED ONTO 198 PALLETS LOADED INTO 11 40' HIGH CUBE CO…"
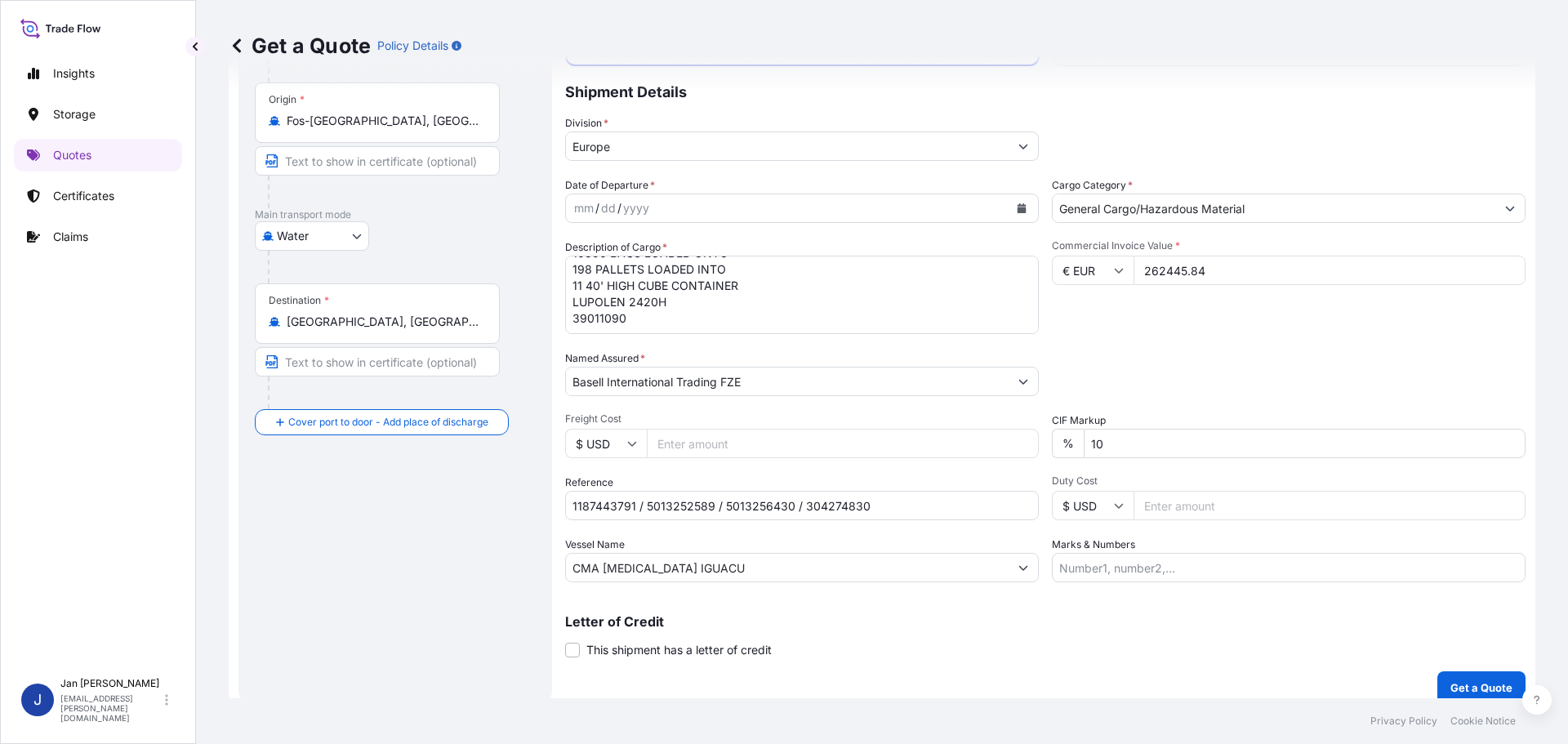
click at [1018, 213] on icon "Calendar" at bounding box center [1022, 209] width 9 height 10
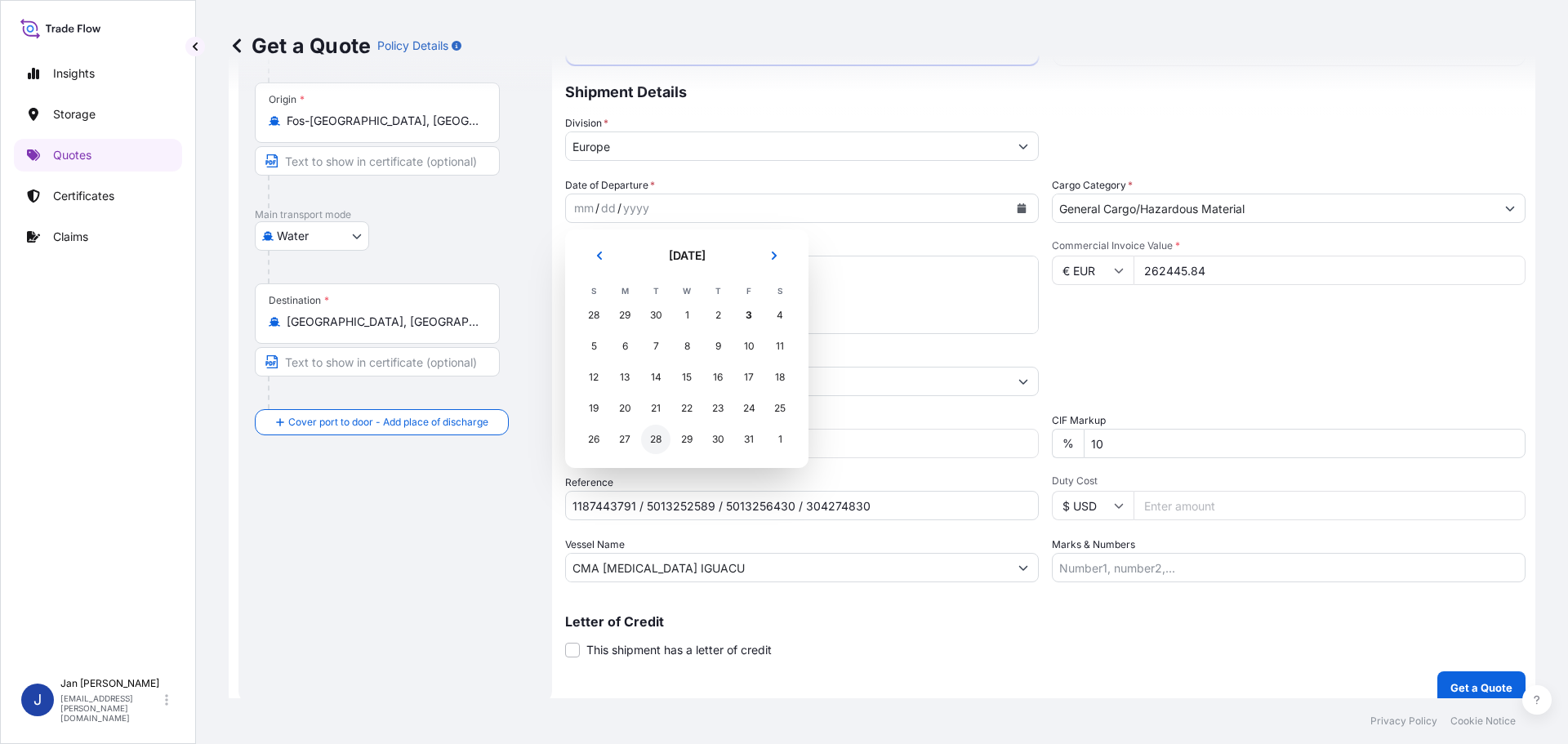
click at [651, 436] on div "28" at bounding box center [655, 439] width 29 height 29
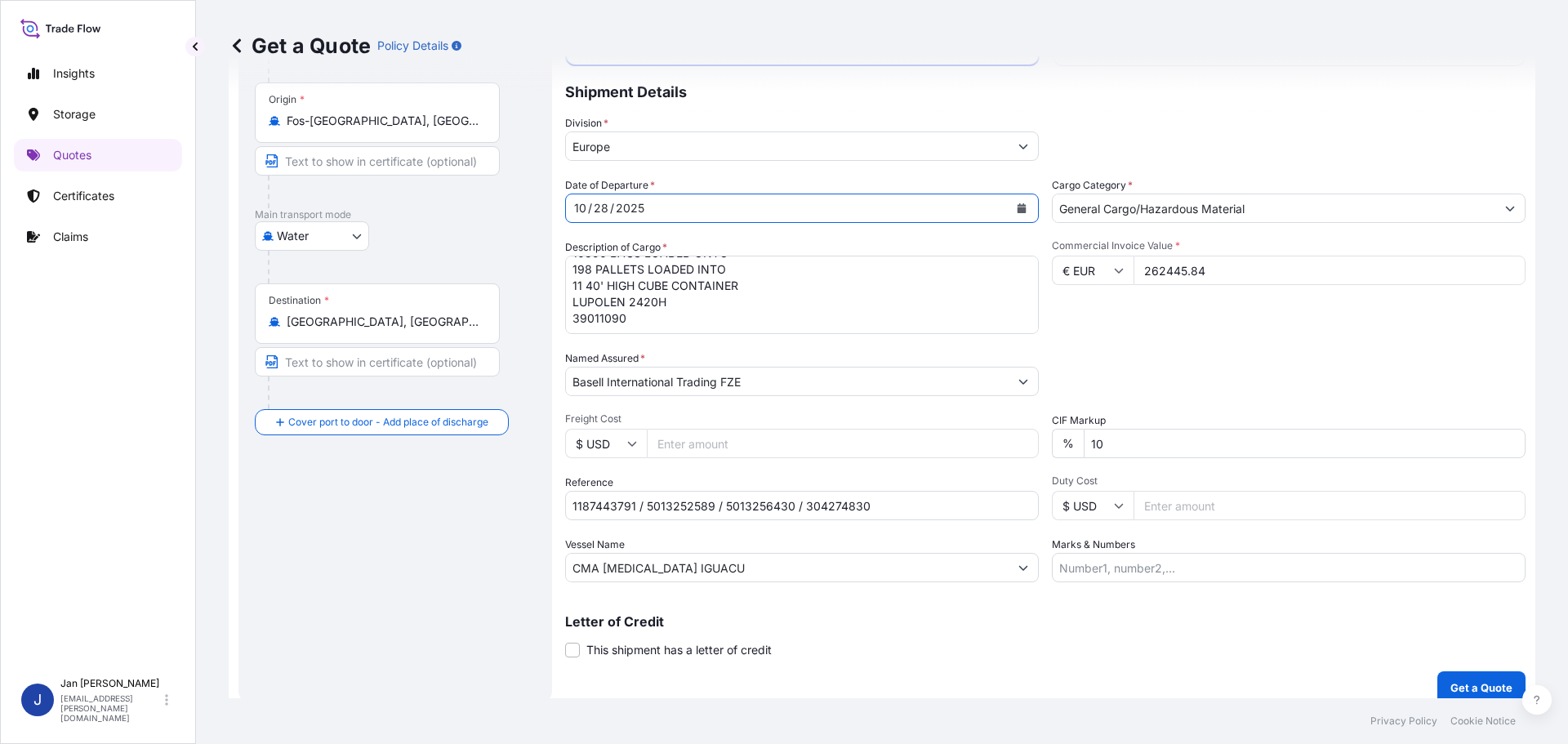
click at [1017, 207] on icon "Calendar" at bounding box center [1022, 209] width 10 height 10
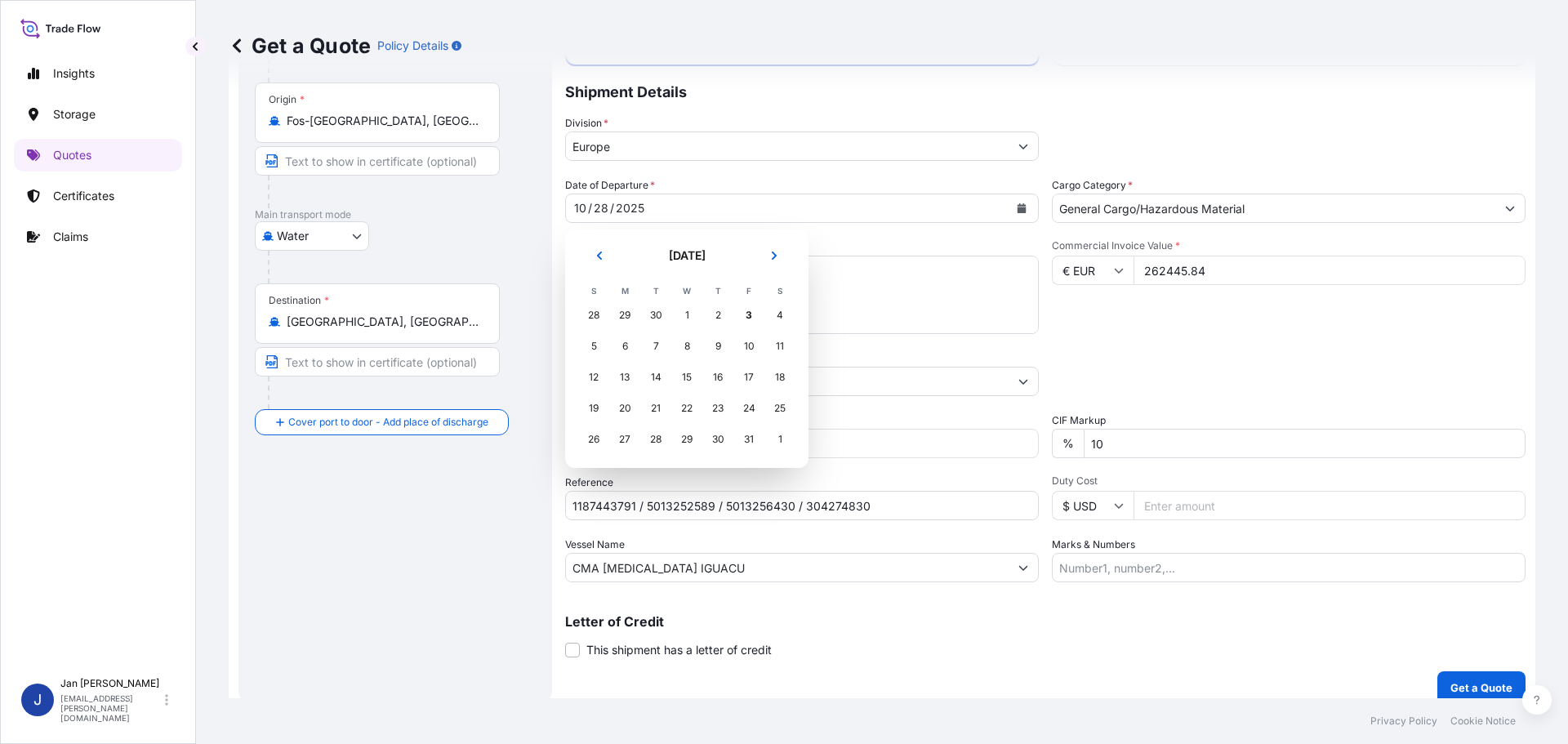
click at [602, 314] on div "28" at bounding box center [593, 314] width 29 height 29
click at [587, 309] on div "28" at bounding box center [593, 314] width 29 height 29
click at [595, 249] on button "Previous" at bounding box center [599, 255] width 36 height 26
click at [605, 435] on div "28" at bounding box center [593, 439] width 29 height 29
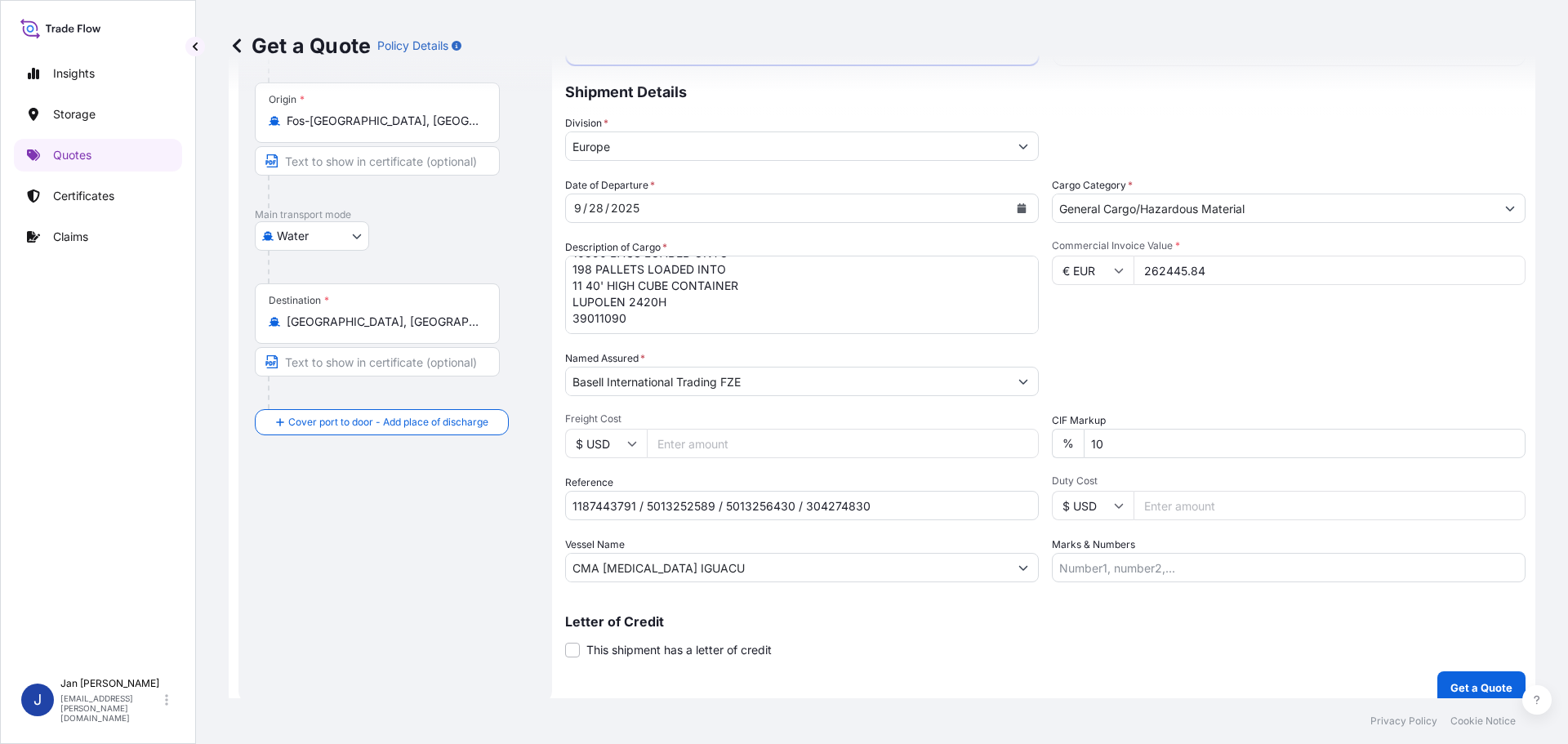
click at [1278, 325] on div "Commercial Invoice Value * € EUR 262445.84" at bounding box center [1289, 287] width 474 height 95
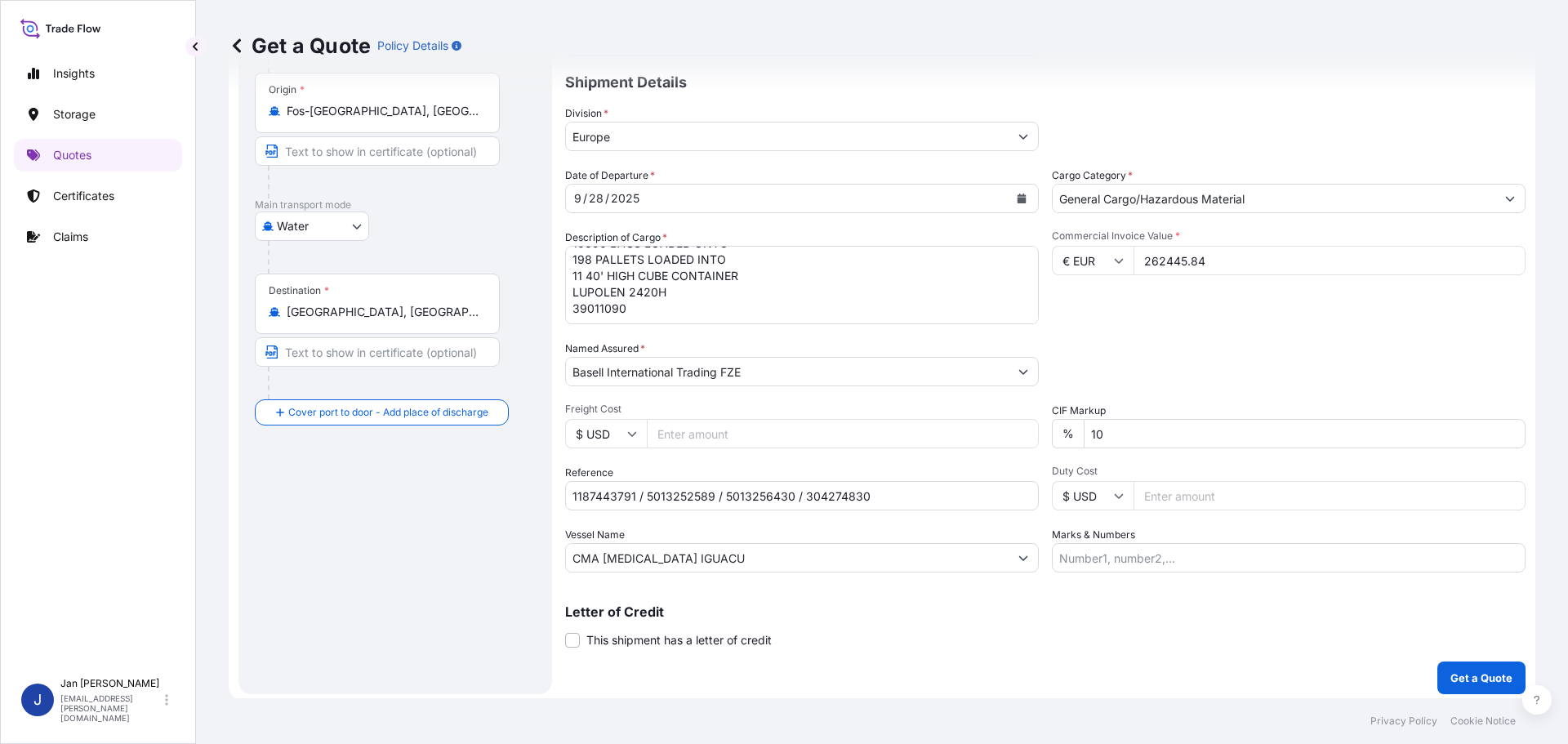
scroll to position [152, 0]
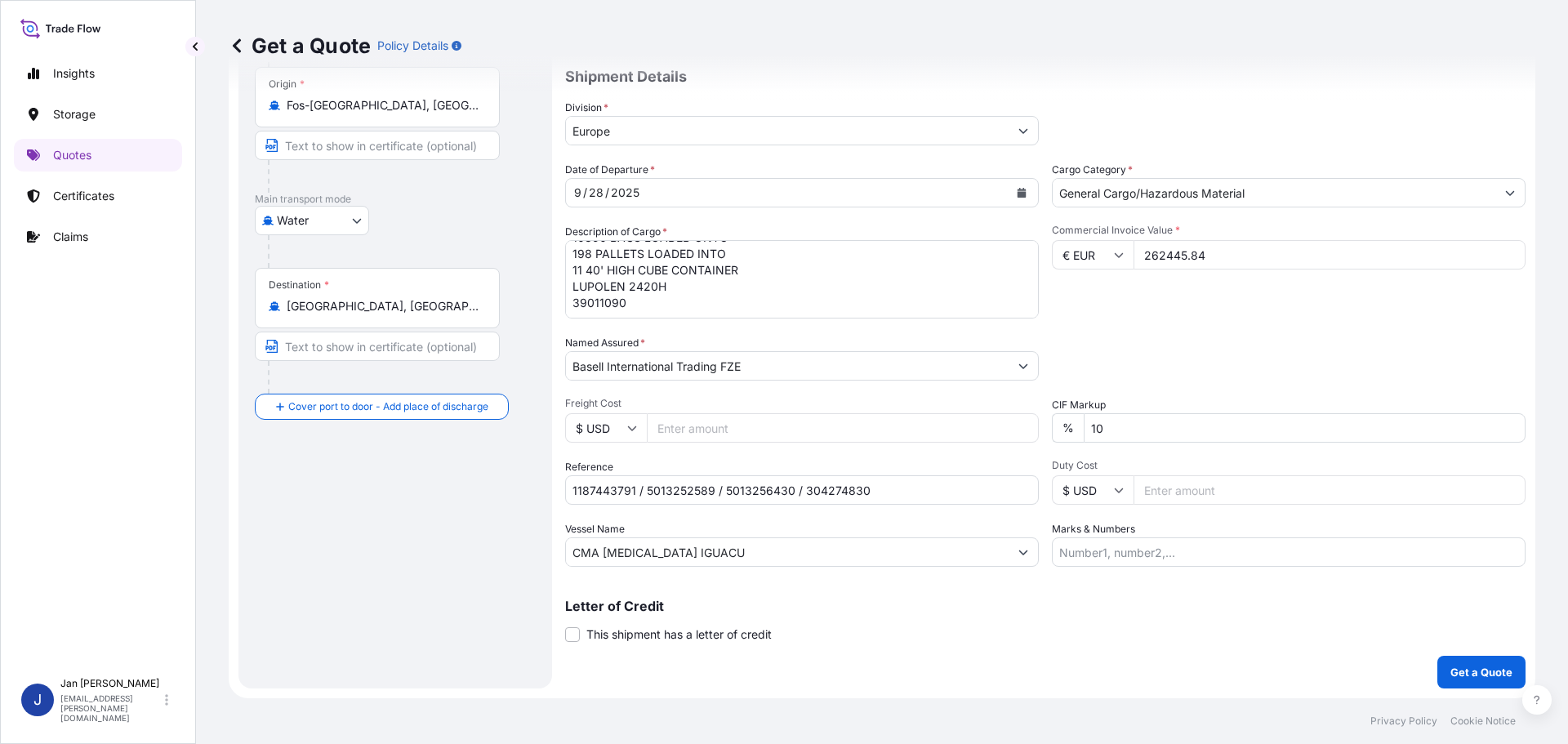
click at [1450, 683] on button "Get a Quote" at bounding box center [1482, 671] width 88 height 33
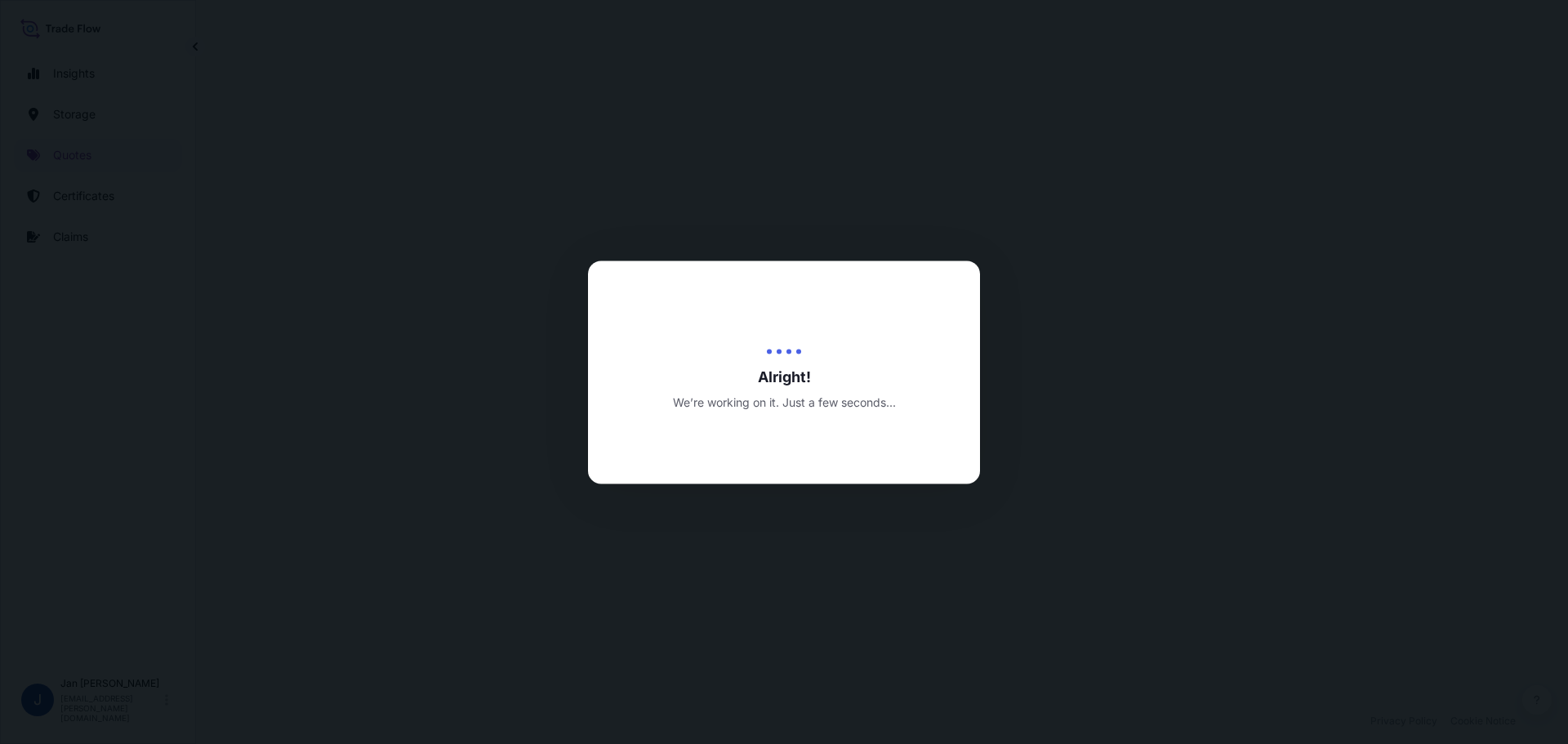
select select "Water"
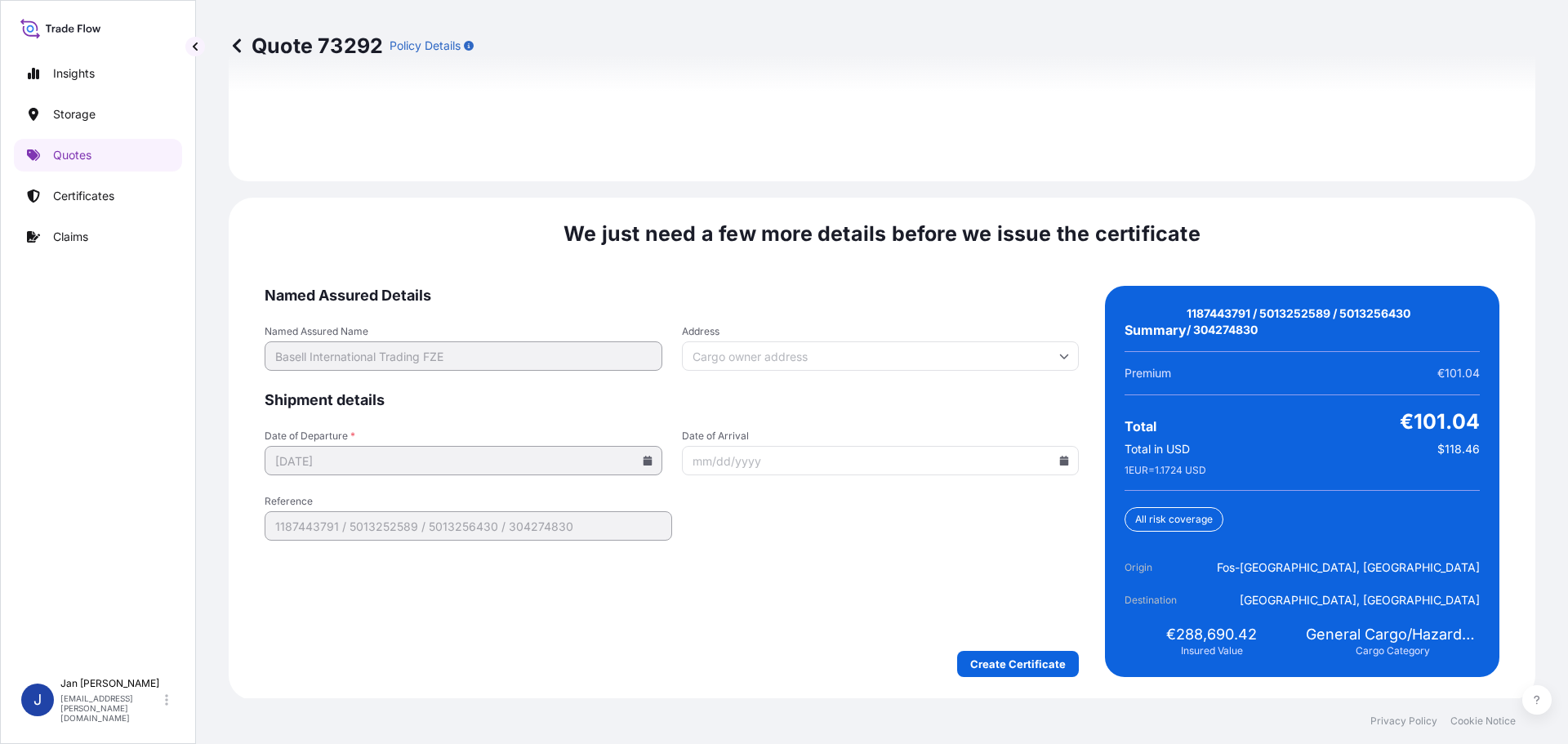
scroll to position [2403, 0]
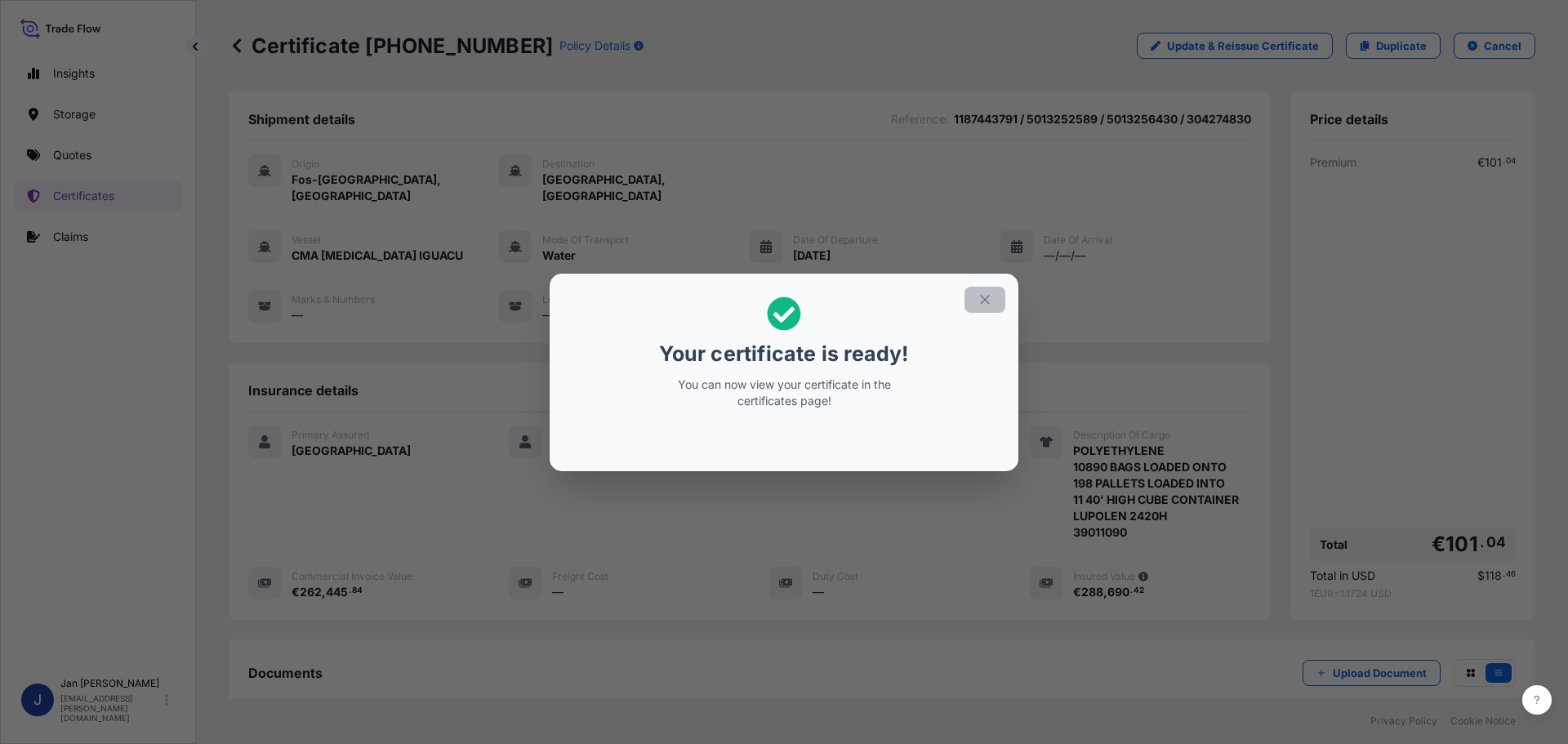
click at [982, 303] on icon "button" at bounding box center [985, 299] width 9 height 9
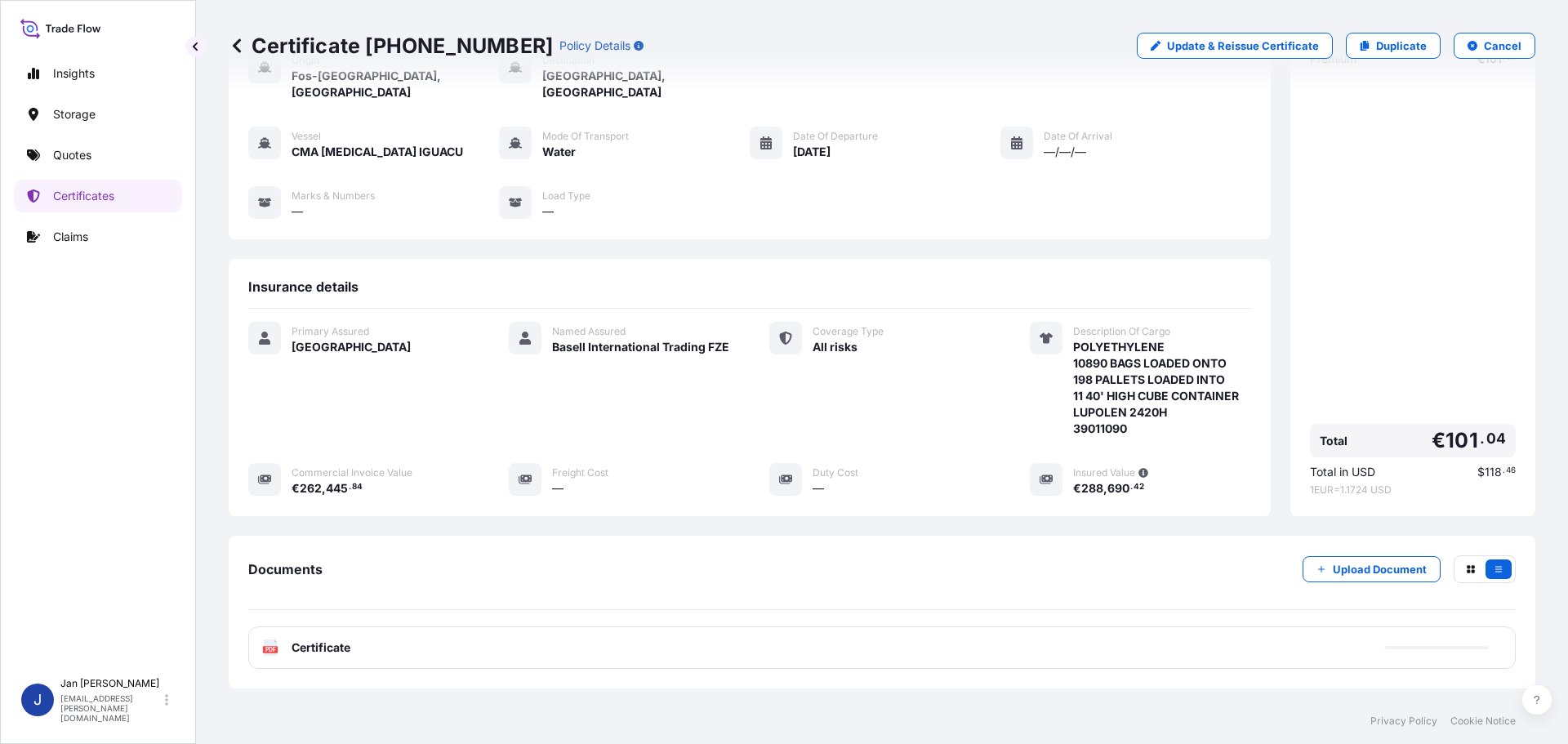
scroll to position [179, 0]
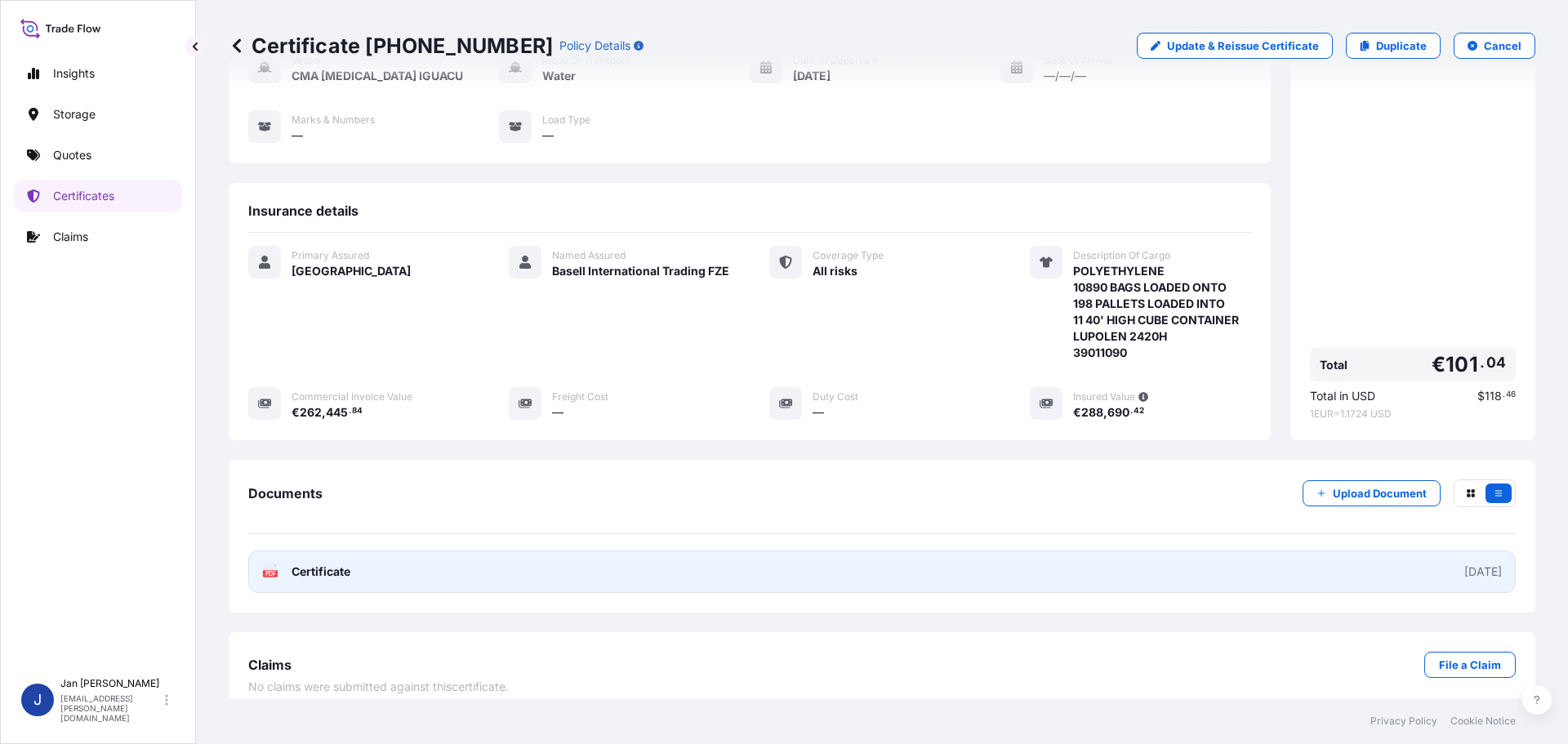
click at [302, 563] on span "Certificate" at bounding box center [320, 571] width 58 height 17
click at [330, 566] on link "PDF Certificate [DATE]" at bounding box center [882, 571] width 1268 height 43
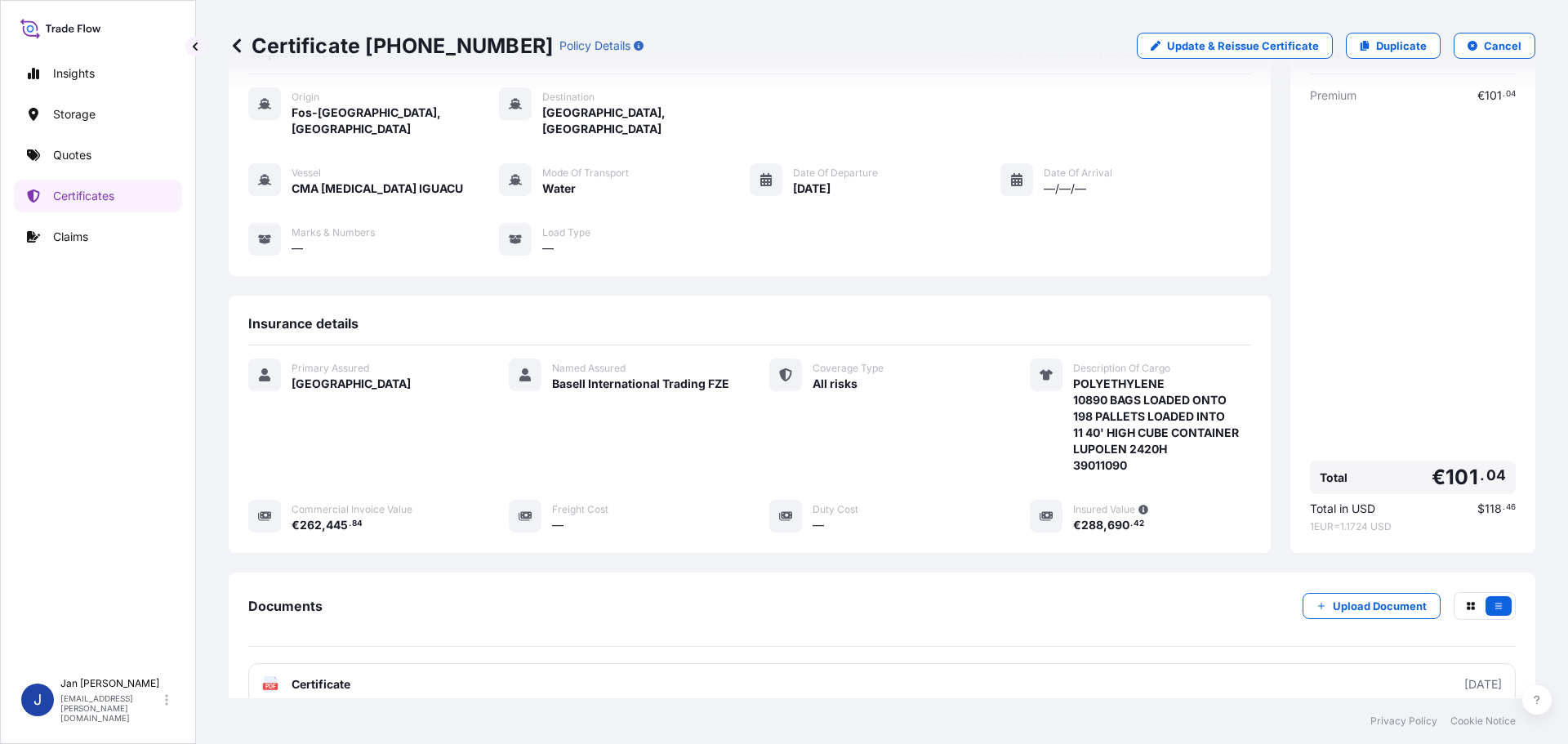
scroll to position [0, 0]
